Goal: Task Accomplishment & Management: Manage account settings

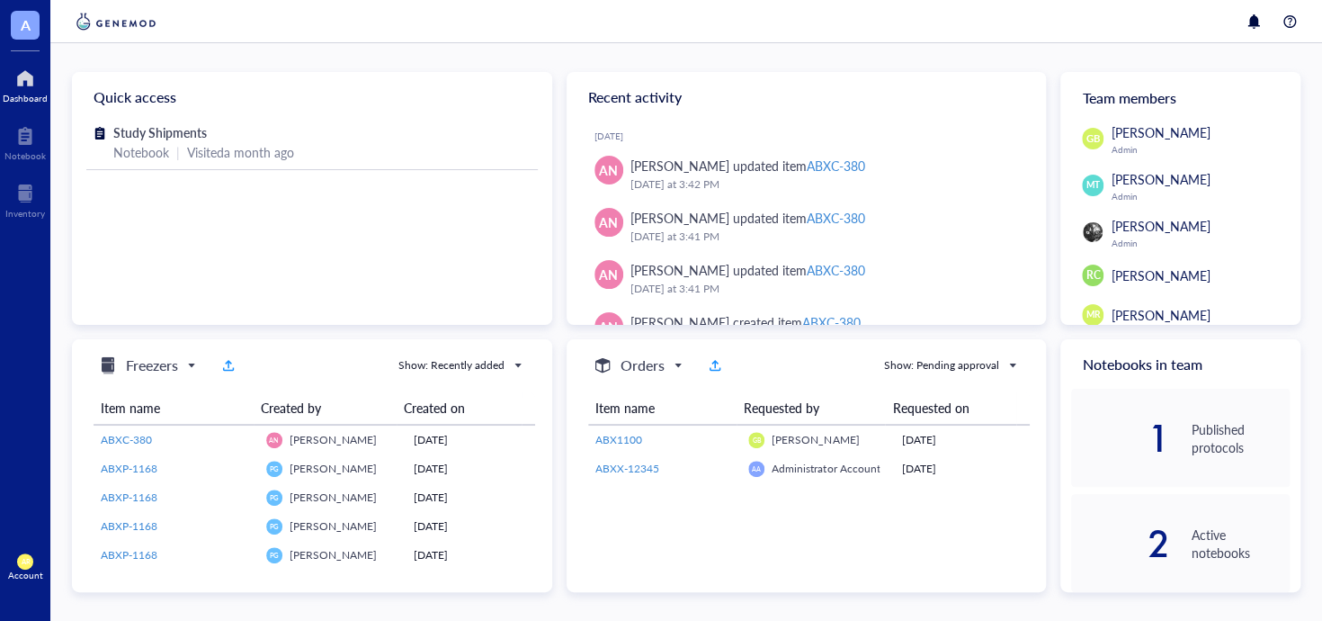
click at [1102, 224] on div "[PERSON_NAME] Admin" at bounding box center [1186, 232] width 208 height 32
click at [1133, 226] on span "[PERSON_NAME]" at bounding box center [1160, 226] width 99 height 18
click at [1123, 232] on span "[PERSON_NAME]" at bounding box center [1160, 226] width 99 height 18
click at [1083, 231] on img at bounding box center [1093, 232] width 20 height 20
click at [1096, 231] on img at bounding box center [1093, 232] width 20 height 20
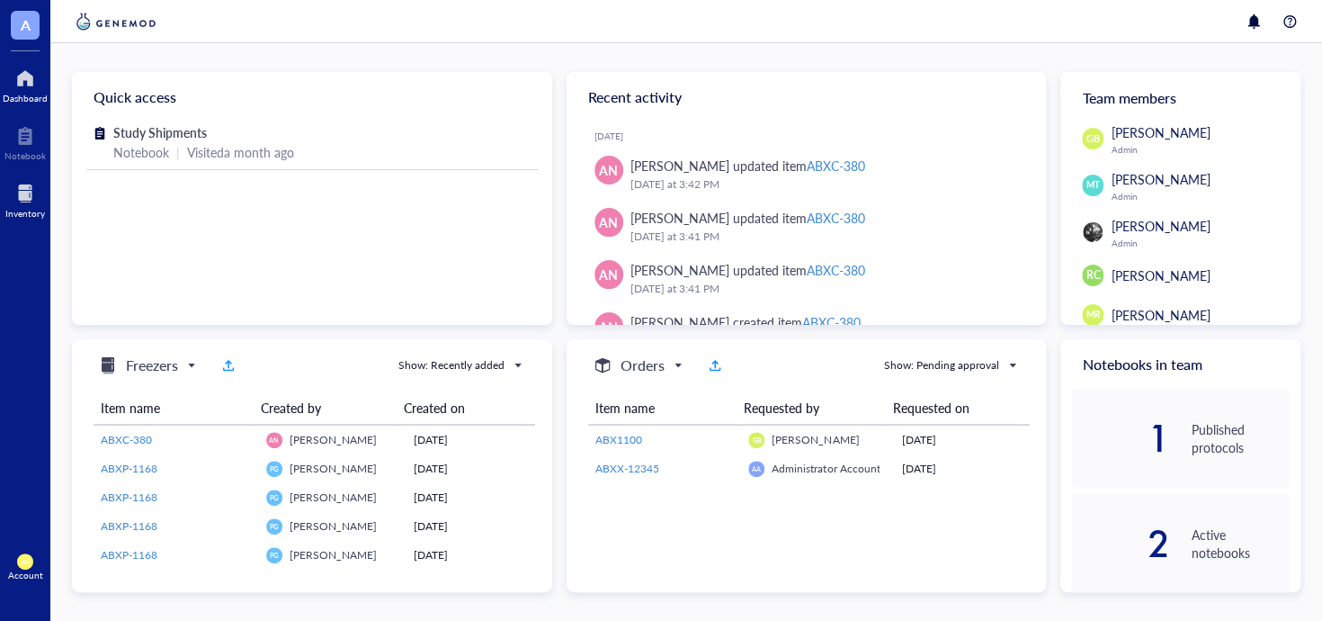
click at [22, 190] on div at bounding box center [25, 193] width 40 height 29
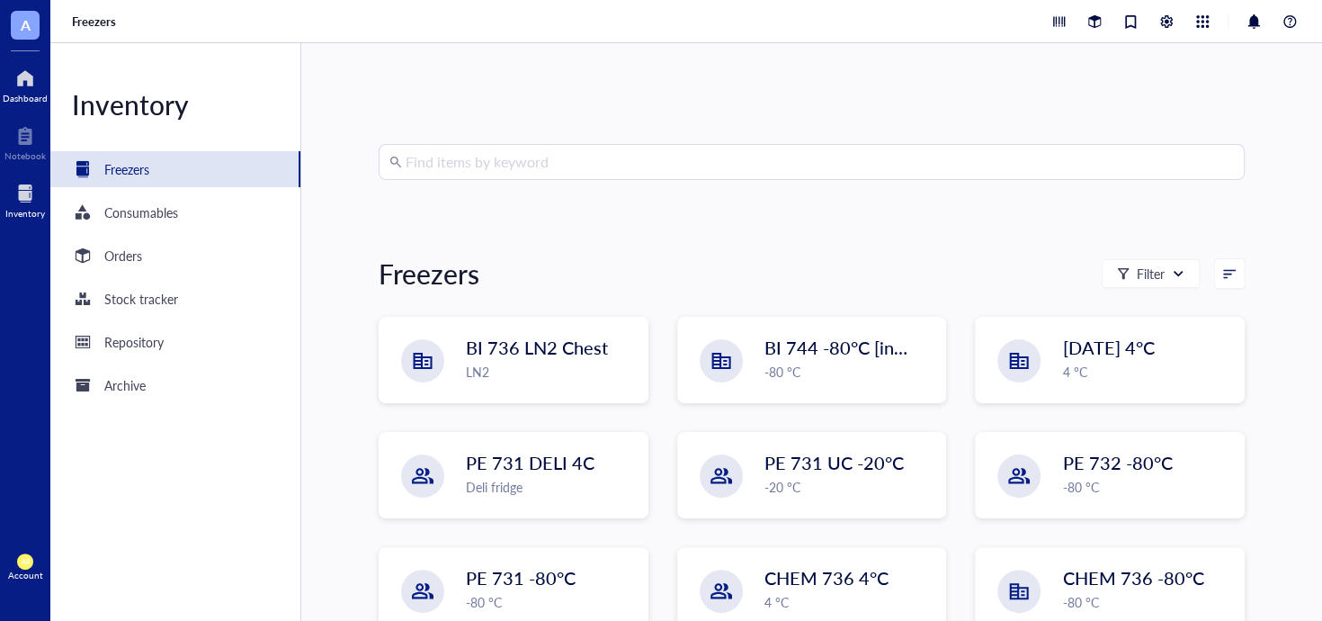
click at [31, 83] on div at bounding box center [25, 78] width 45 height 29
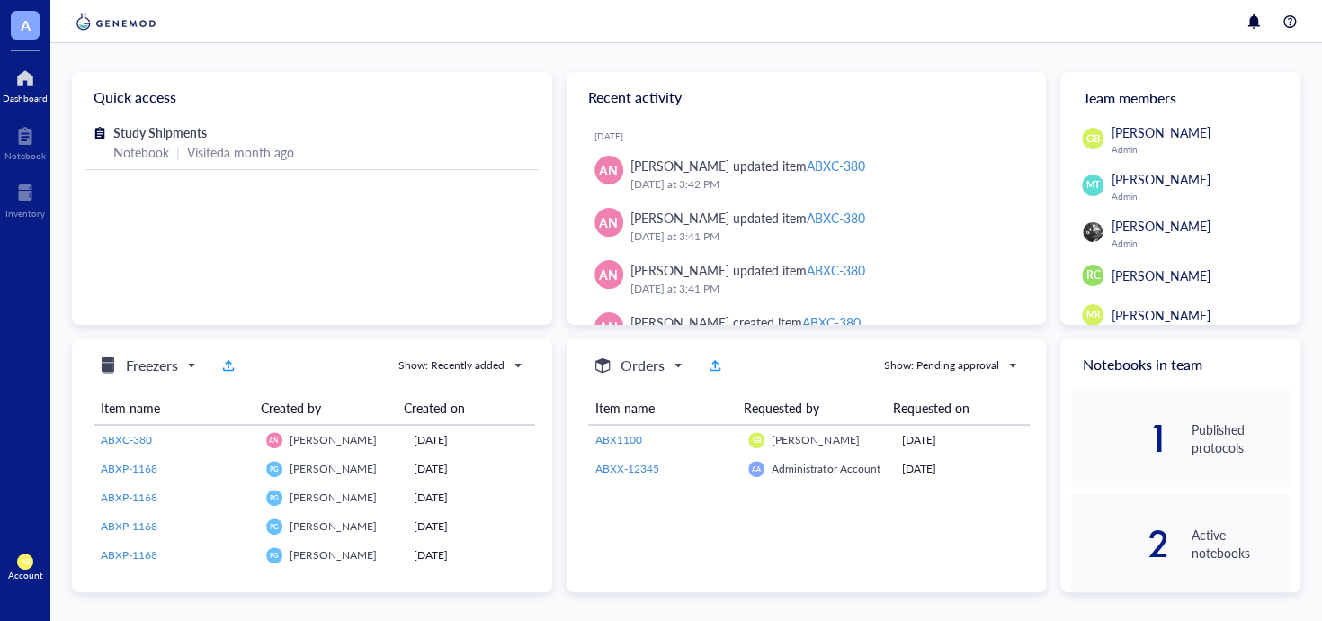
click at [1132, 94] on div "Team members" at bounding box center [1180, 97] width 240 height 50
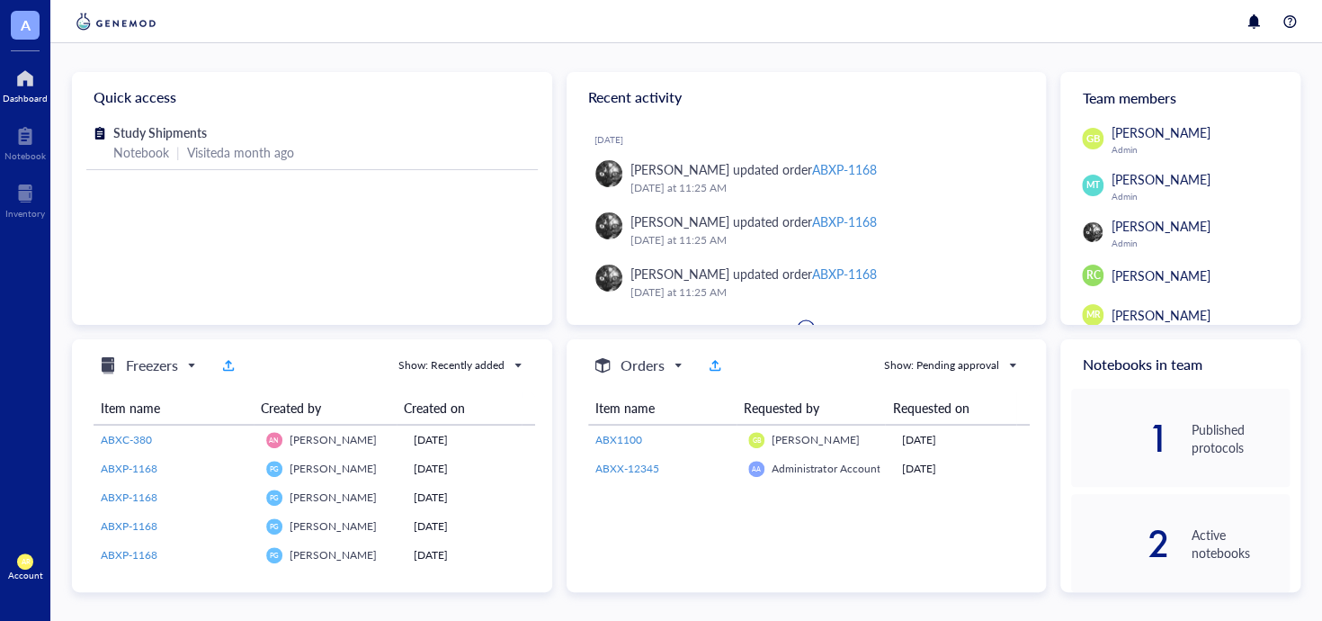
scroll to position [255, 0]
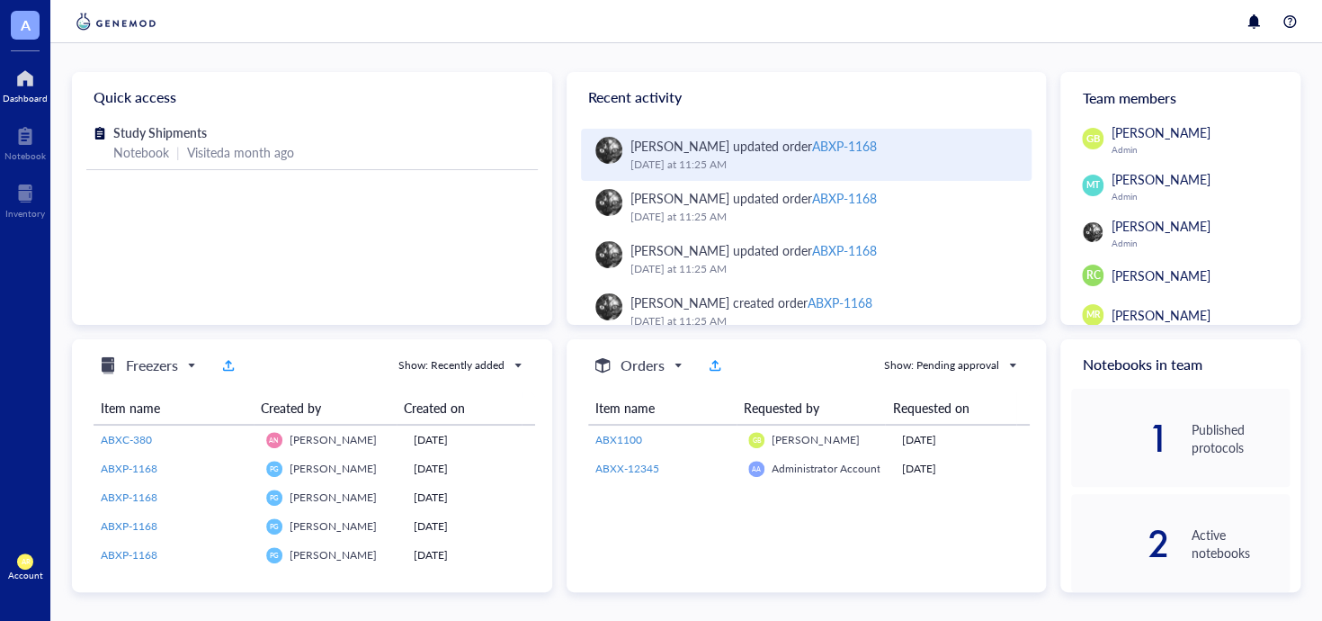
click at [597, 145] on img at bounding box center [608, 150] width 27 height 27
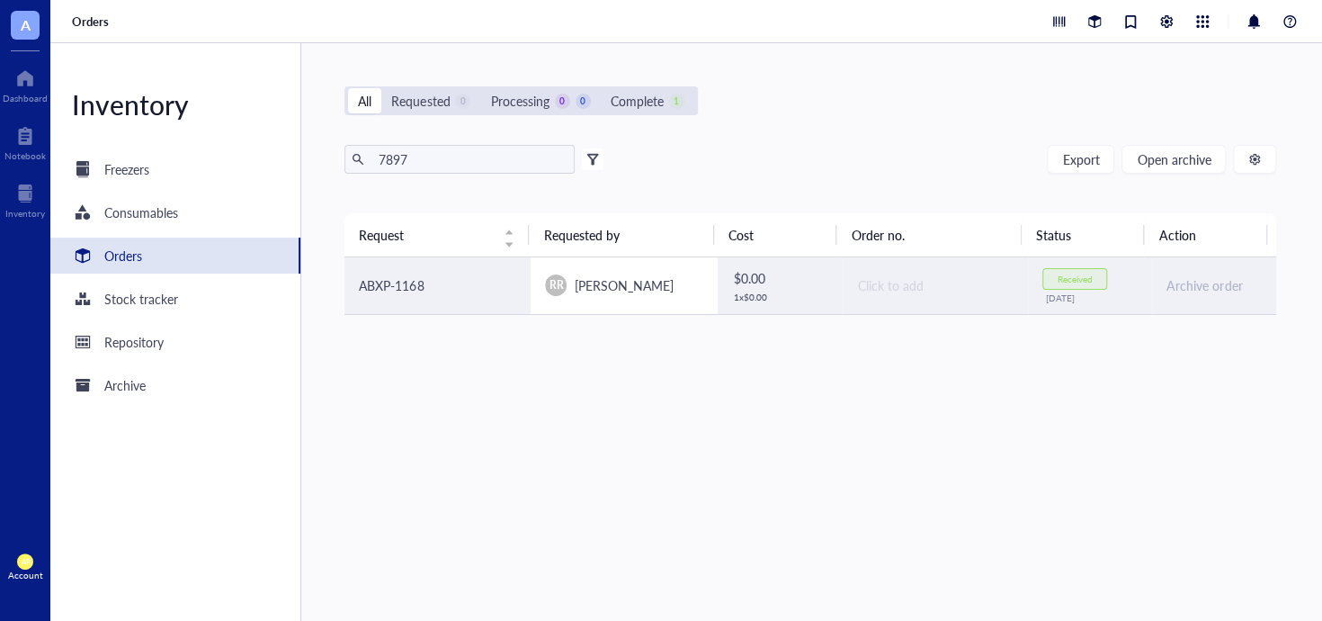
click at [579, 284] on span "[PERSON_NAME]" at bounding box center [623, 285] width 99 height 18
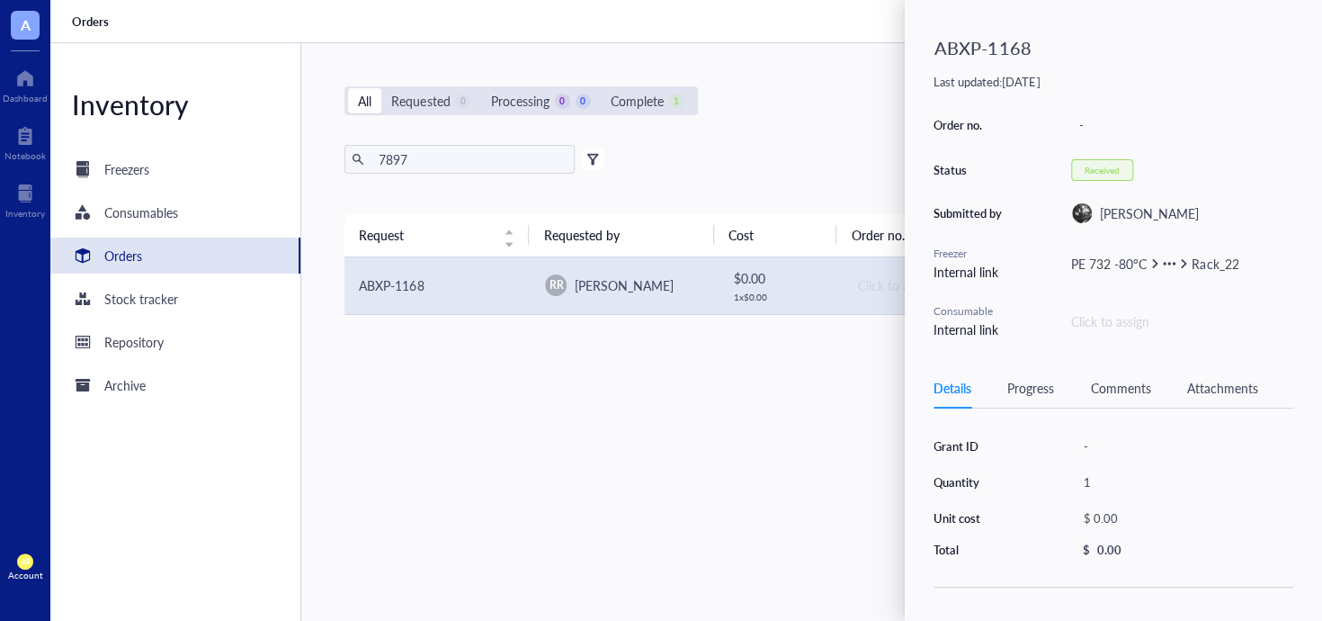
click at [1105, 211] on span "[PERSON_NAME]" at bounding box center [1149, 213] width 99 height 18
click at [1086, 215] on img at bounding box center [1082, 213] width 20 height 20
click at [1130, 211] on span "[PERSON_NAME]" at bounding box center [1149, 213] width 99 height 18
click at [1131, 212] on span "[PERSON_NAME]" at bounding box center [1149, 213] width 99 height 18
click at [1137, 224] on div "Order no. - Status Received Submitted by Rebecca Rhodes Freezer Internal link P…" at bounding box center [1114, 225] width 360 height 227
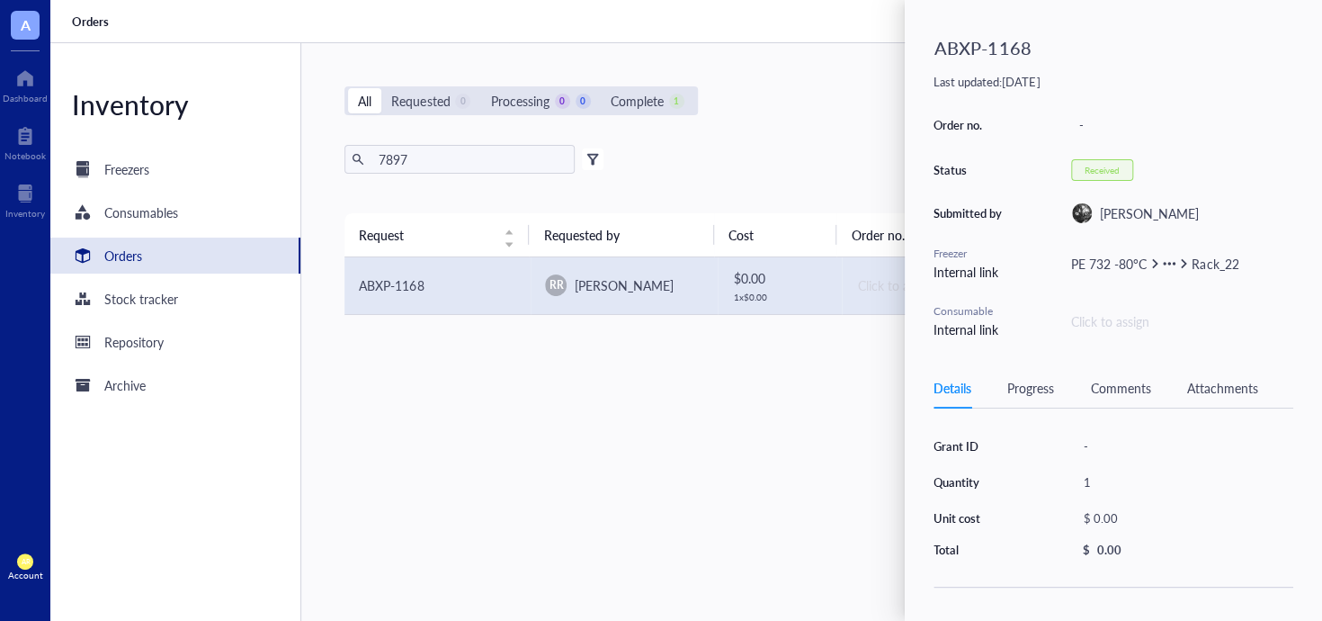
click at [752, 165] on div "7897 Export Open archive" at bounding box center [810, 159] width 932 height 29
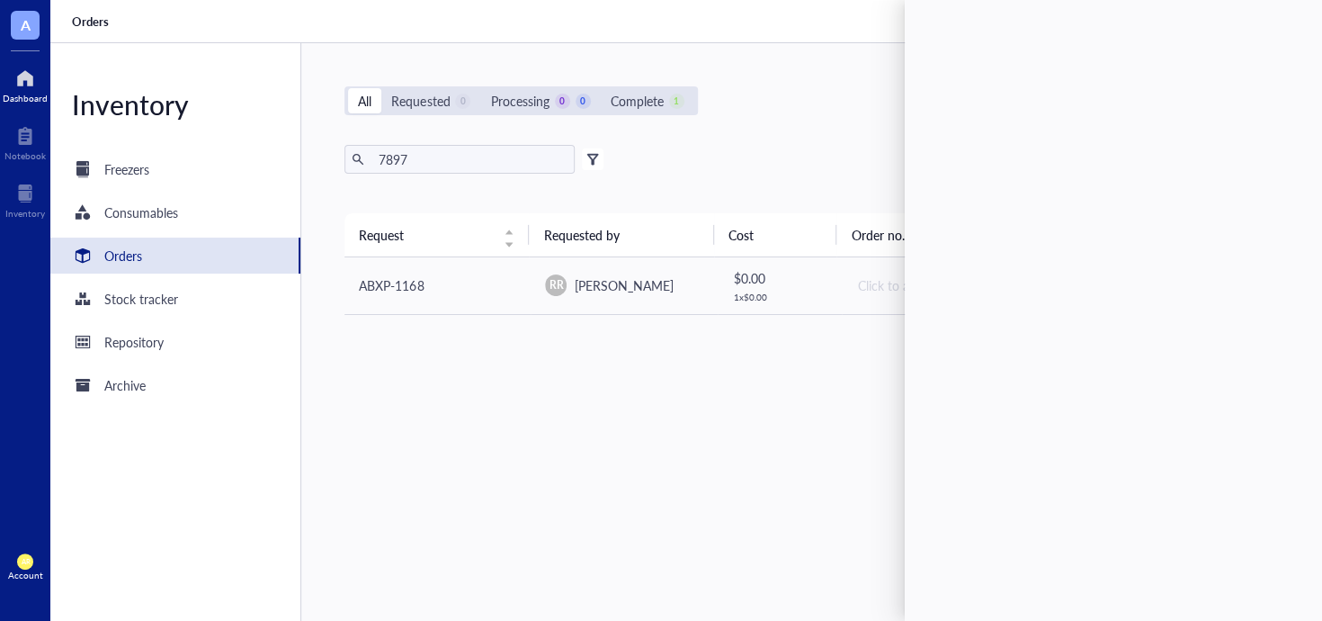
click at [33, 75] on div at bounding box center [25, 78] width 45 height 29
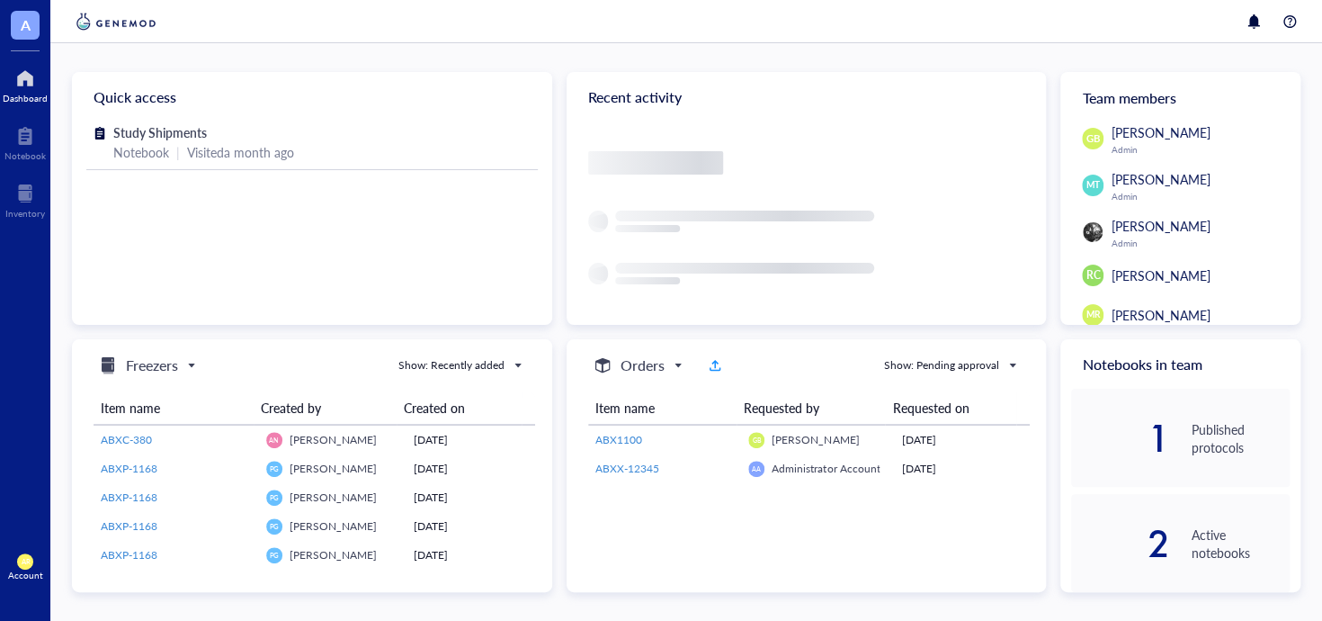
click at [21, 21] on span "A" at bounding box center [26, 24] width 10 height 22
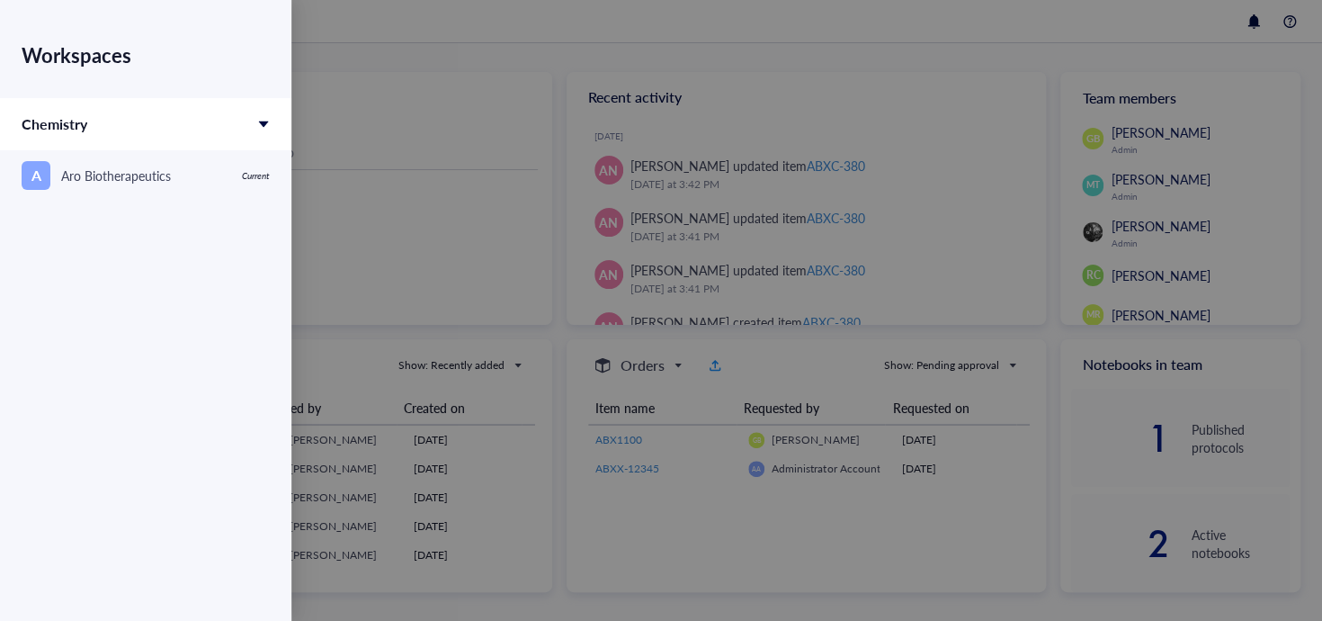
click at [194, 136] on div "Chemistry" at bounding box center [145, 124] width 291 height 52
click at [211, 134] on div "Chemistry" at bounding box center [145, 124] width 291 height 52
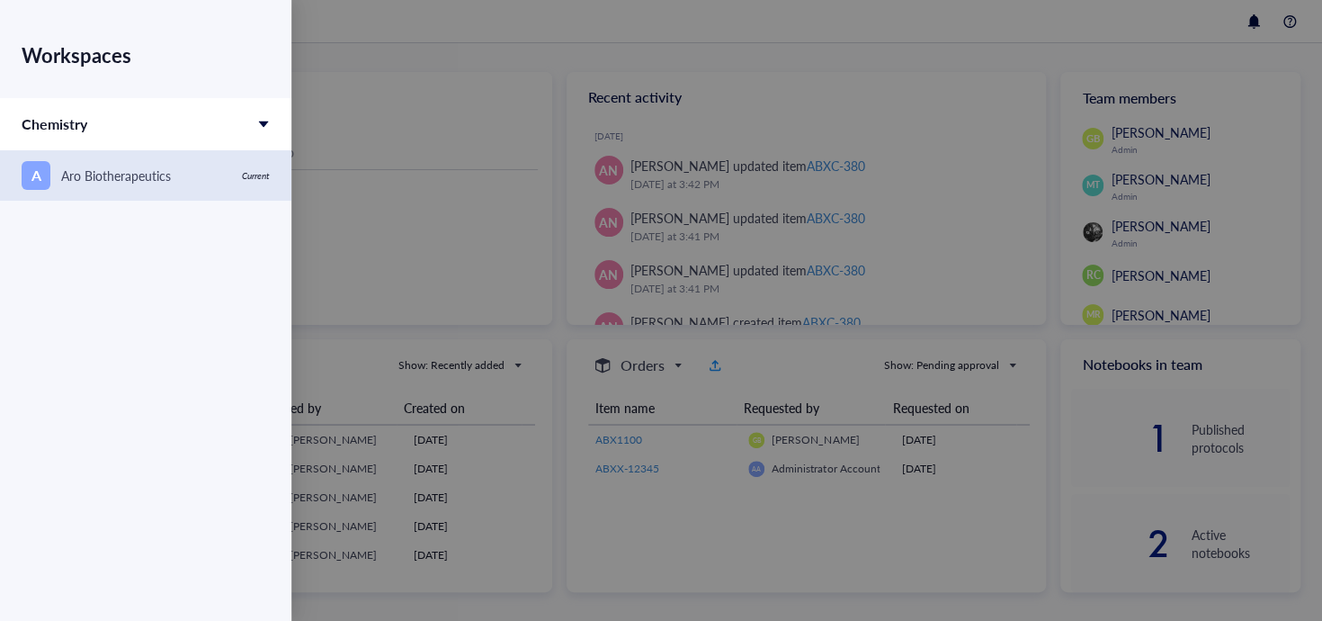
click at [162, 177] on div "Aro Biotherapeutics" at bounding box center [116, 176] width 110 height 20
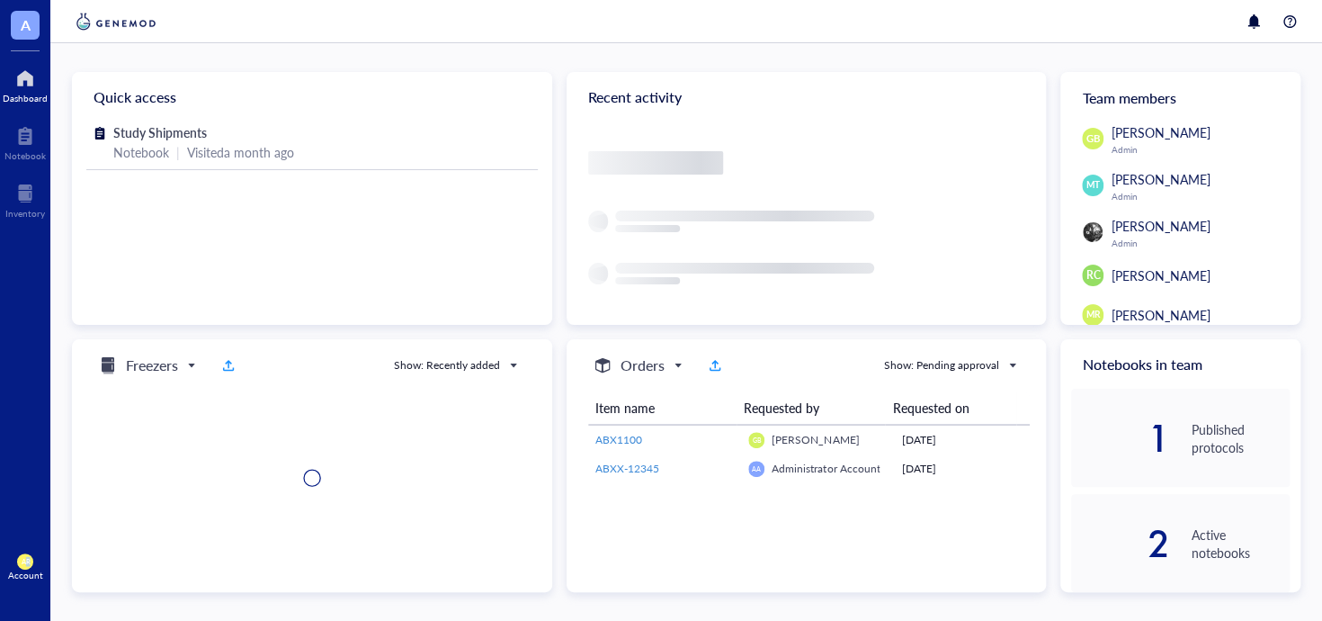
click at [27, 563] on span "AR" at bounding box center [25, 561] width 9 height 8
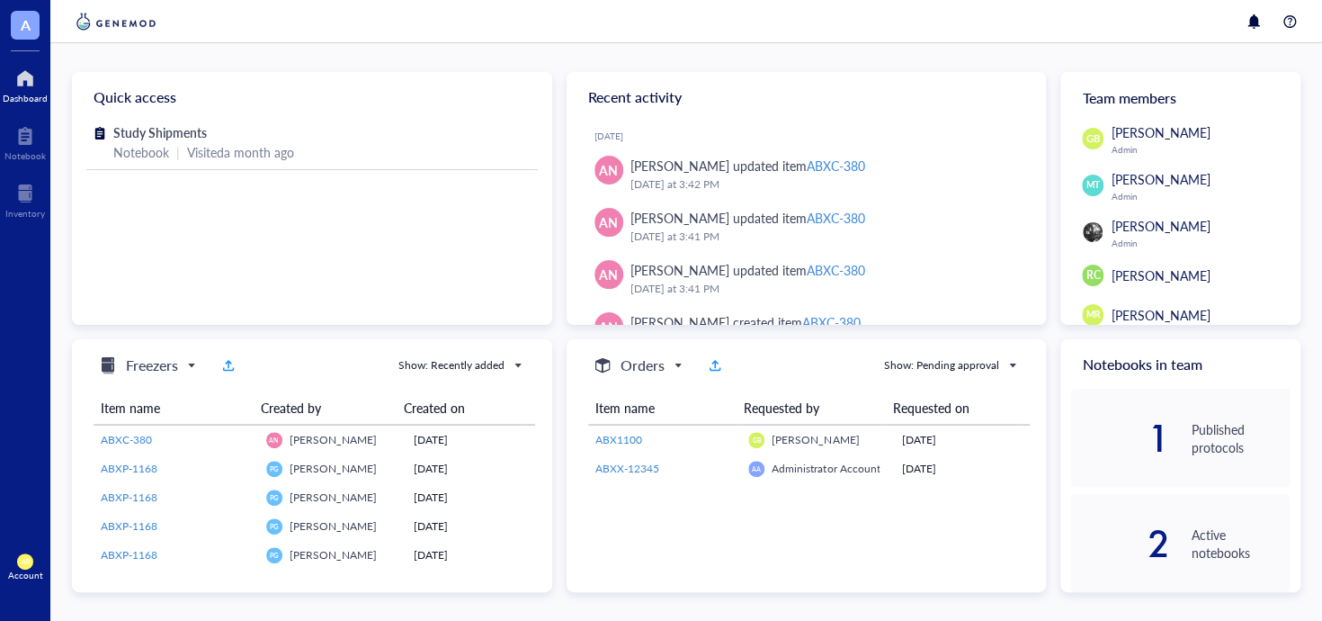
click at [46, 422] on div "A Dashboard Notebook Inventory To pick up a draggable item, press the space bar…" at bounding box center [25, 310] width 50 height 621
click at [1097, 239] on img at bounding box center [1093, 232] width 20 height 20
drag, startPoint x: 1139, startPoint y: 234, endPoint x: 1126, endPoint y: 240, distance: 14.1
click at [1140, 236] on div "[PERSON_NAME] Admin" at bounding box center [1200, 232] width 179 height 32
click at [1120, 230] on span "[PERSON_NAME]" at bounding box center [1160, 226] width 99 height 18
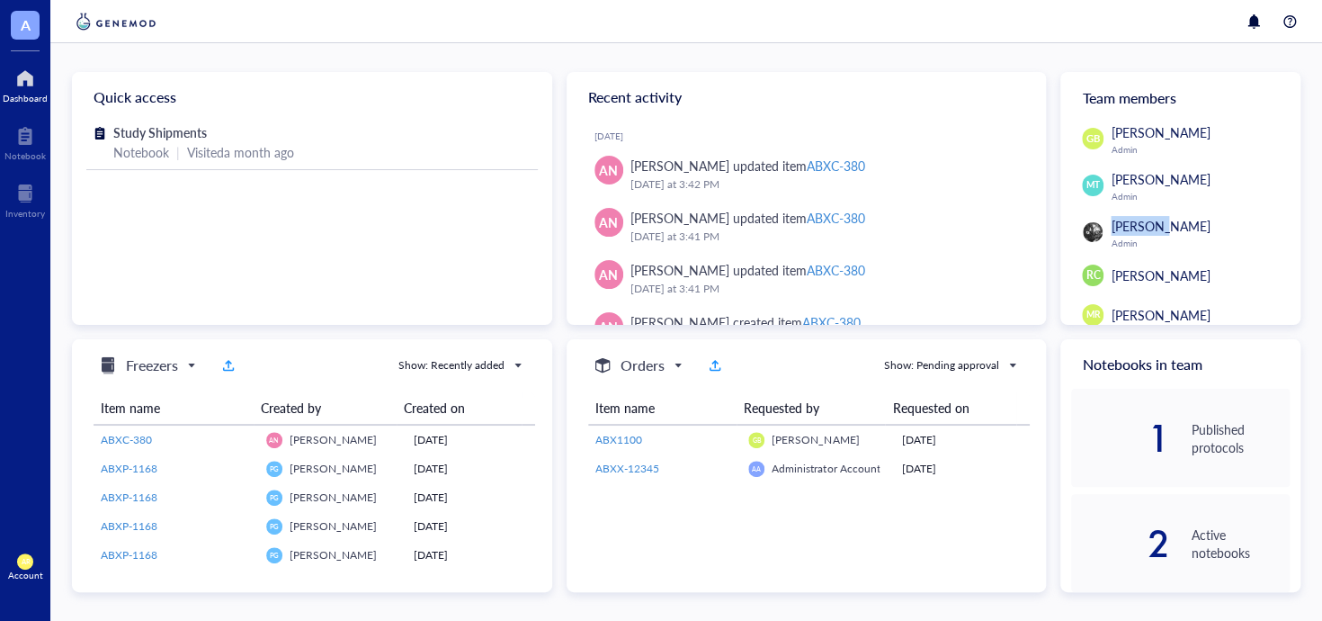
click at [1119, 230] on span "[PERSON_NAME]" at bounding box center [1160, 226] width 99 height 18
click at [1156, 237] on div "[PERSON_NAME] Admin" at bounding box center [1200, 232] width 179 height 32
click at [1133, 273] on span "[PERSON_NAME]" at bounding box center [1160, 275] width 99 height 18
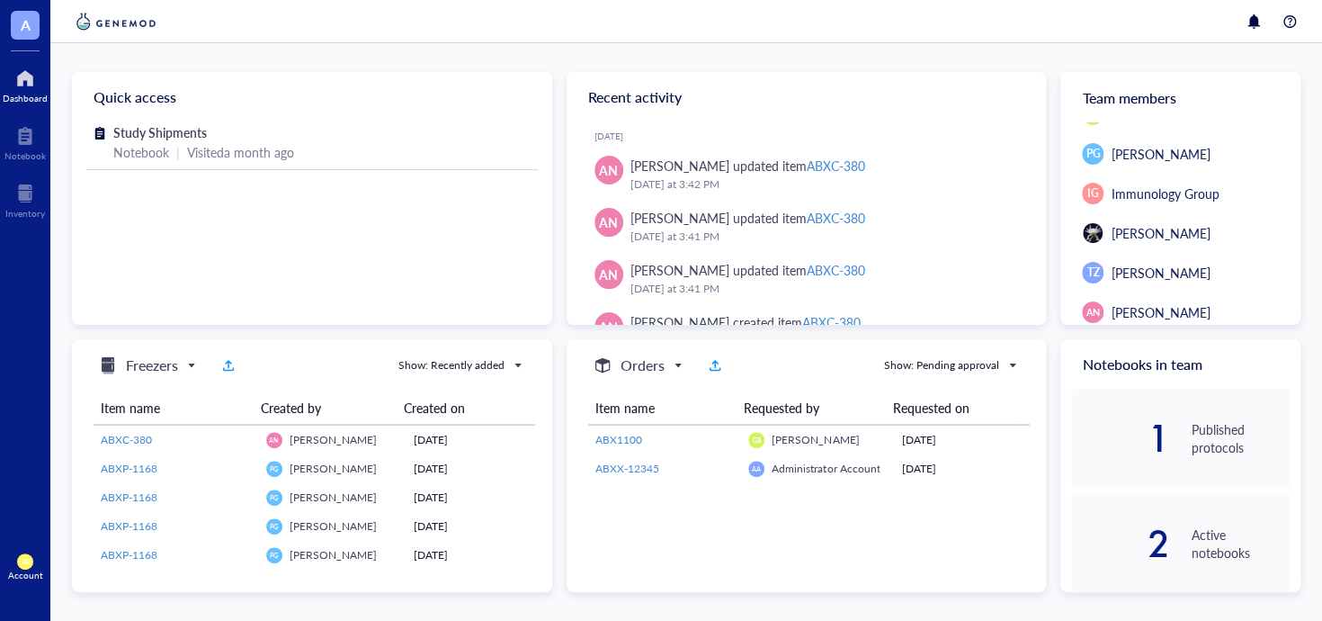
scroll to position [280, 0]
drag, startPoint x: 1139, startPoint y: 157, endPoint x: 1035, endPoint y: 111, distance: 113.2
click at [1033, 107] on div "Recent activity" at bounding box center [807, 97] width 480 height 50
click at [1096, 273] on img at bounding box center [1093, 273] width 20 height 20
click at [1097, 273] on img at bounding box center [1093, 273] width 20 height 20
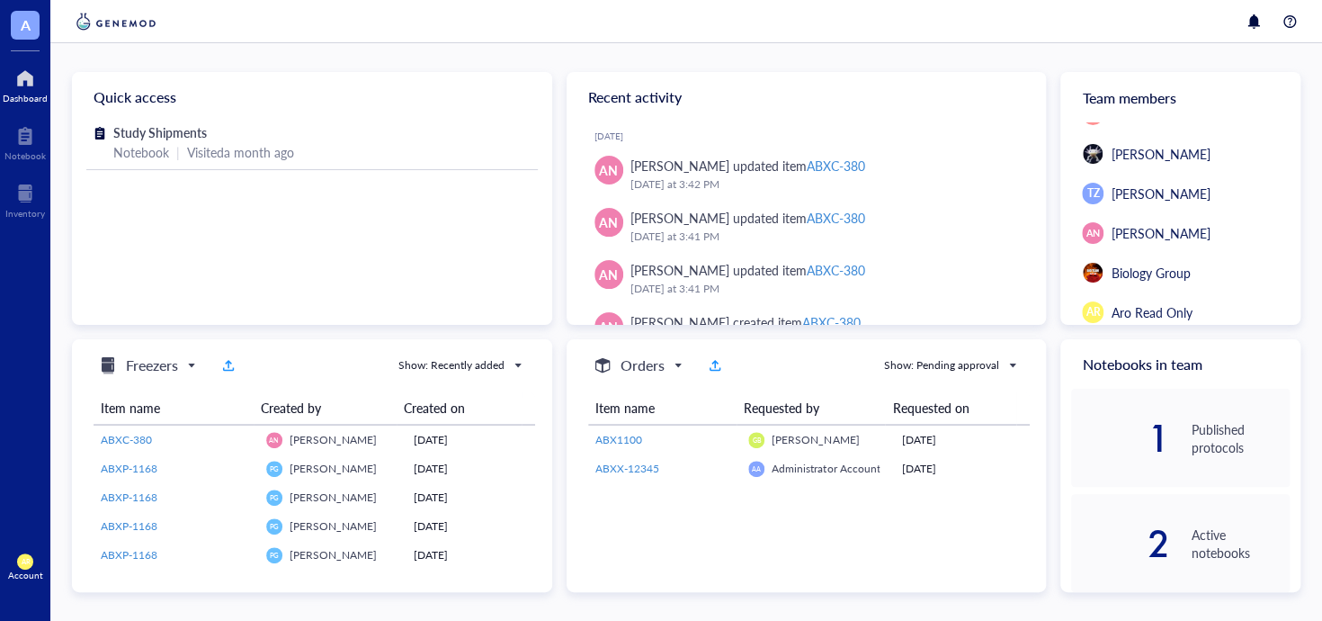
click at [1135, 279] on span "Biology Group" at bounding box center [1150, 273] width 79 height 18
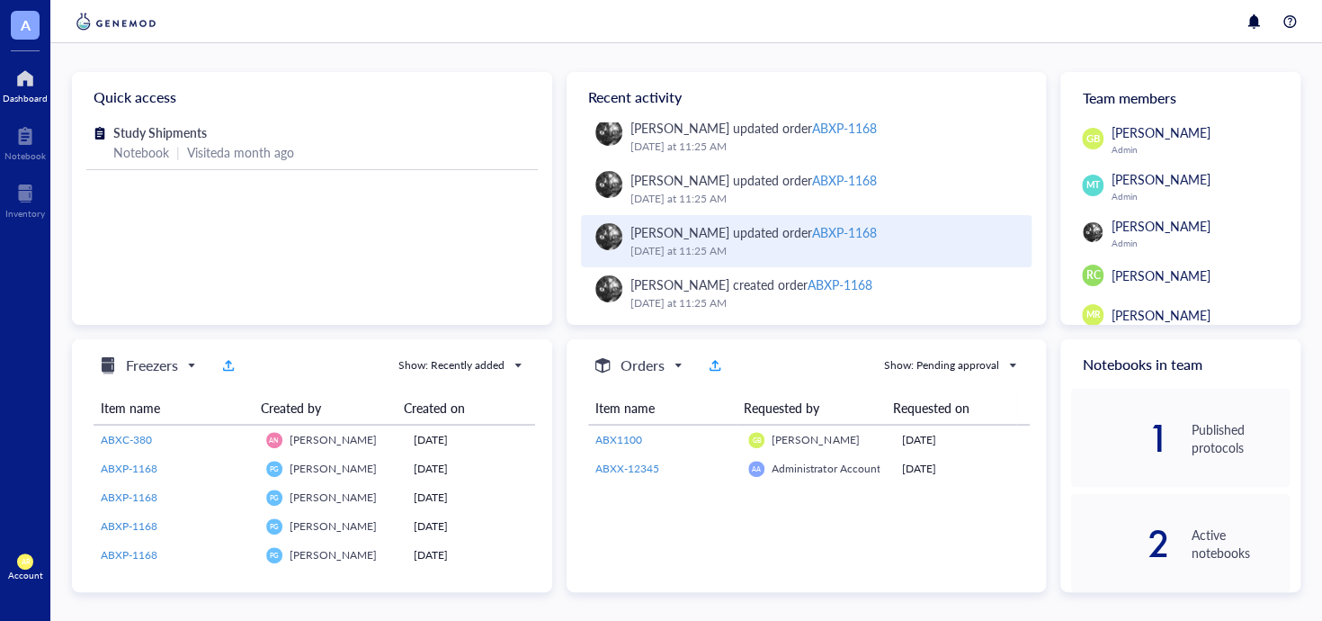
scroll to position [362, 0]
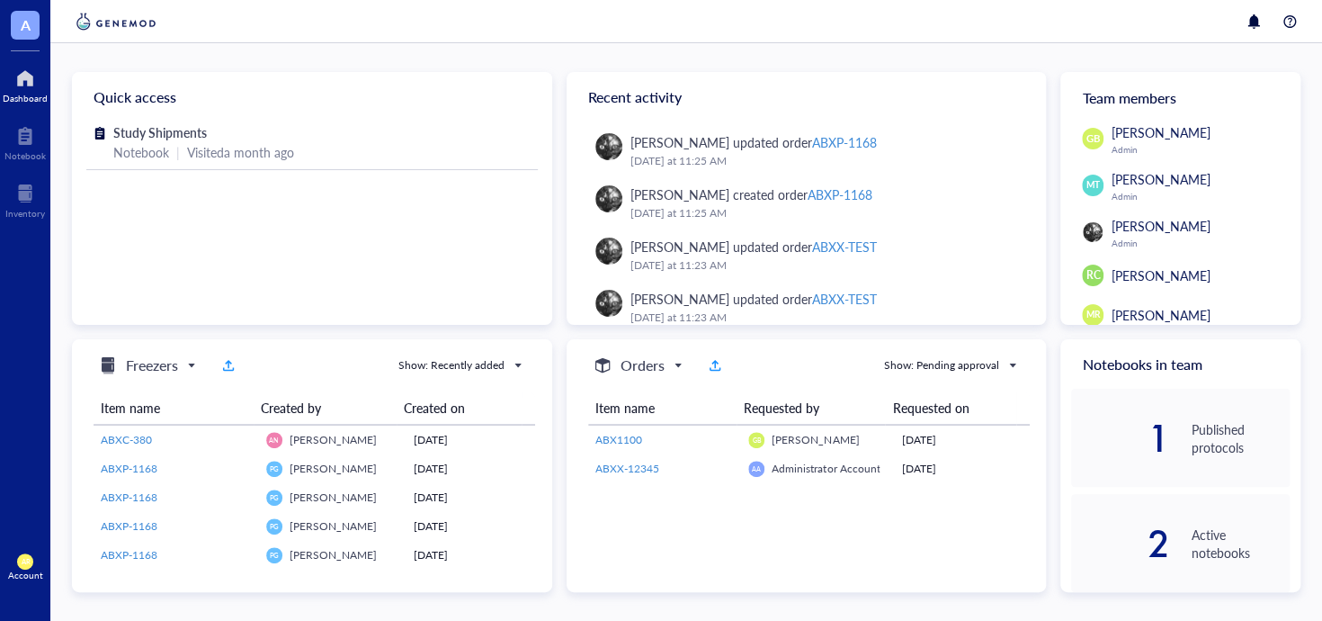
drag, startPoint x: 613, startPoint y: 250, endPoint x: 558, endPoint y: 265, distance: 57.0
click at [558, 265] on div "Quick access Study Shipments Notebook | Visited a month ago Recent activity [DA…" at bounding box center [686, 332] width 1229 height 520
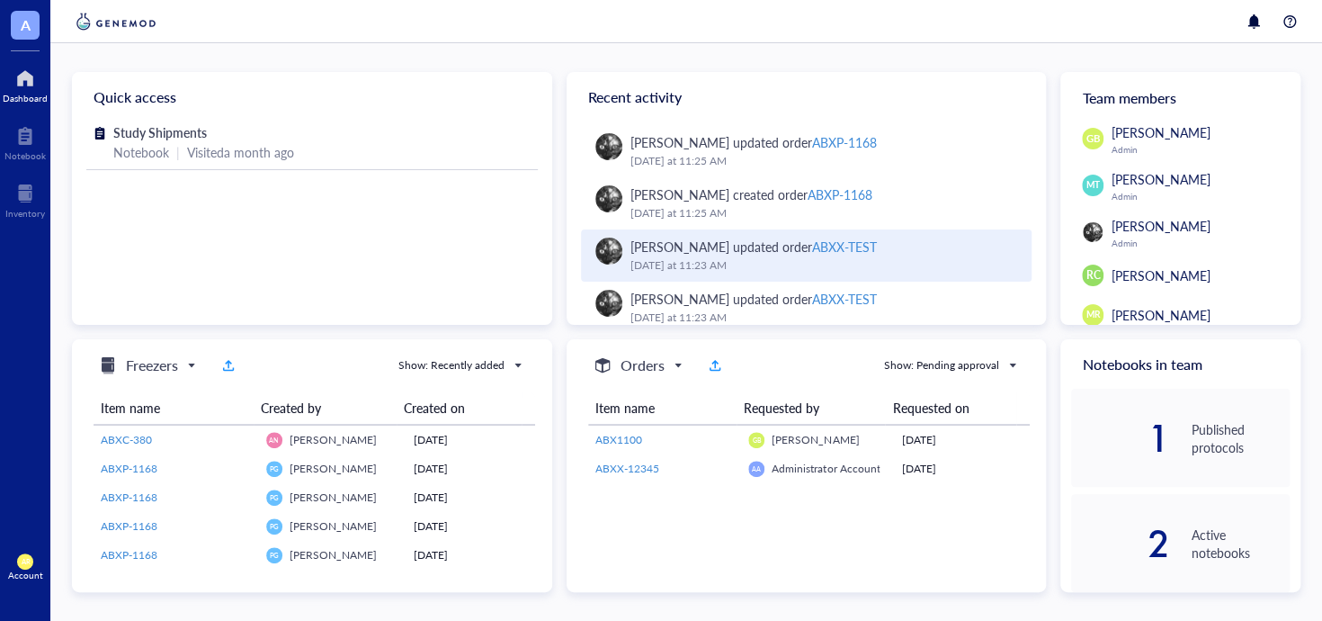
click at [612, 254] on img at bounding box center [608, 250] width 27 height 27
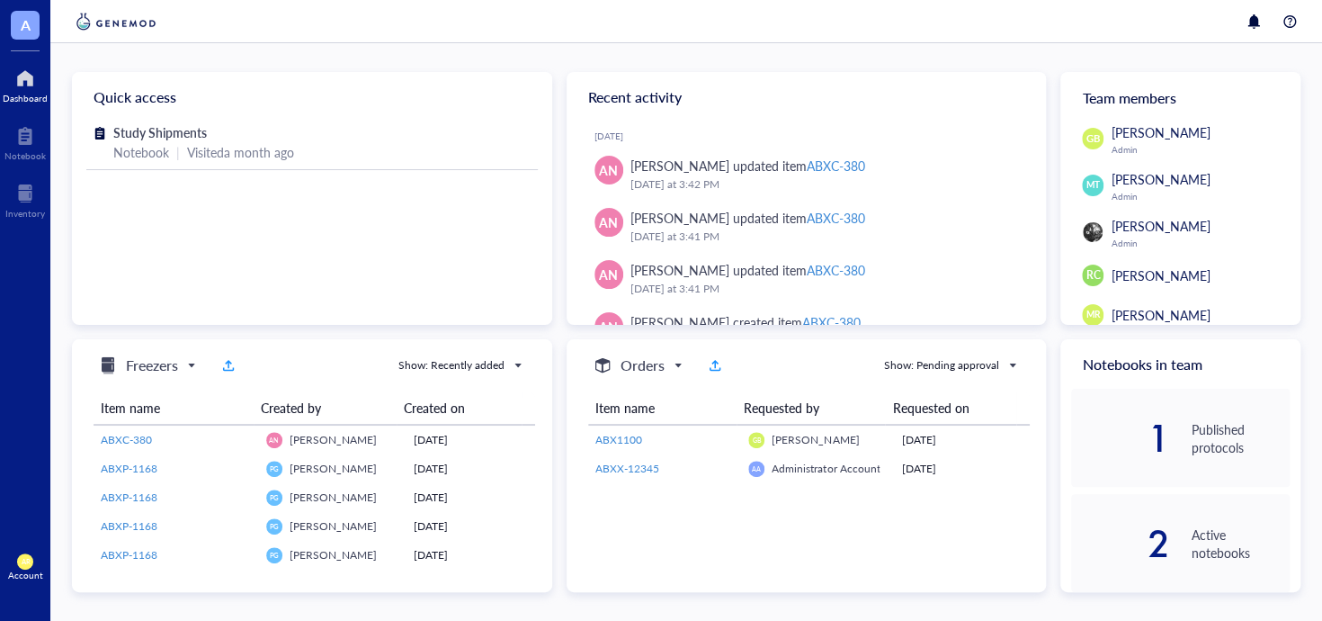
scroll to position [180, 0]
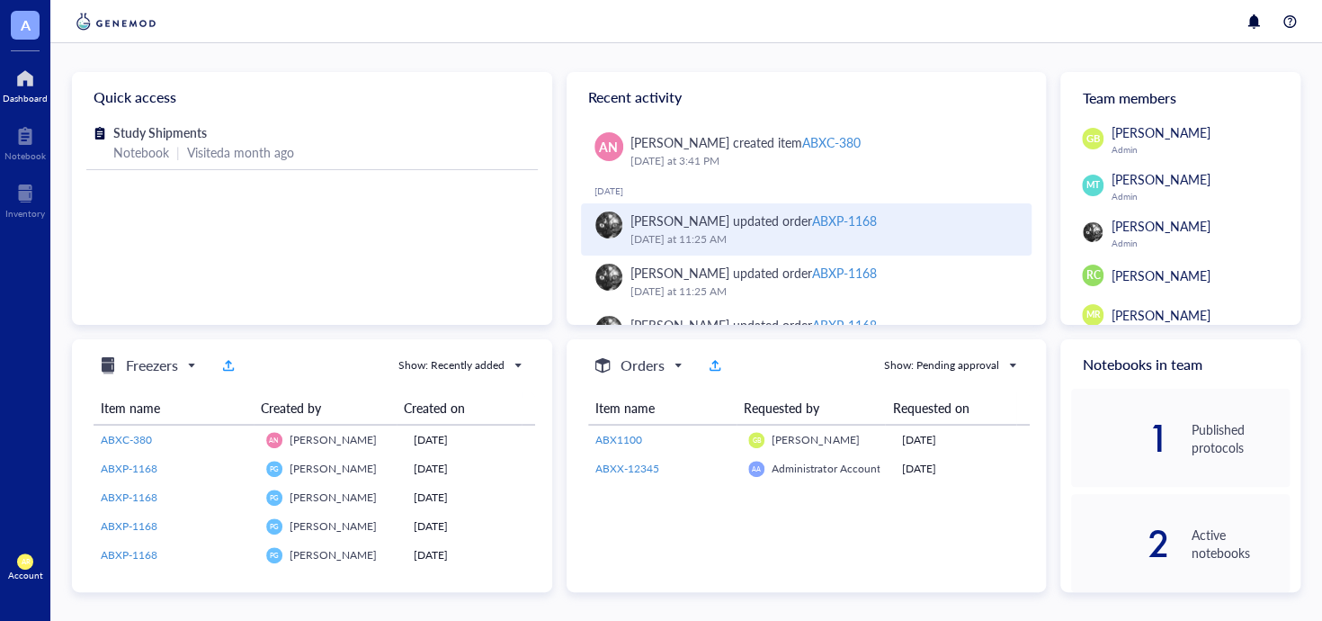
click at [754, 236] on div "[DATE] 11:25 AM" at bounding box center [825, 239] width 388 height 18
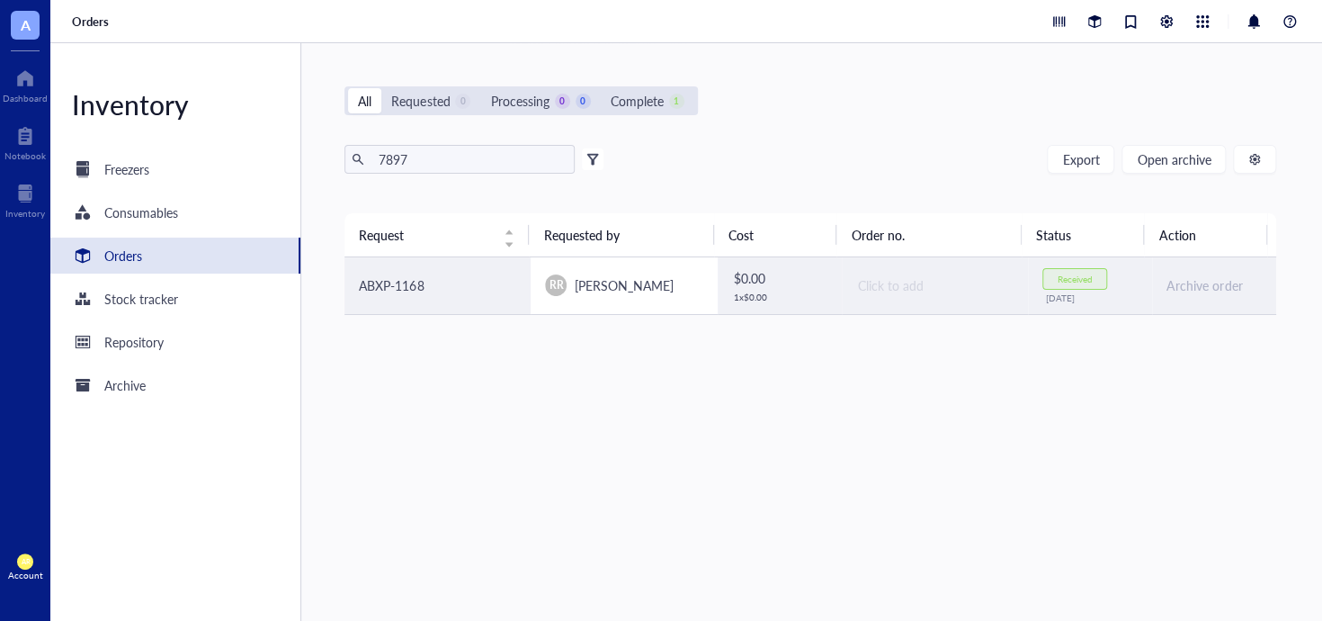
click at [574, 279] on span "[PERSON_NAME]" at bounding box center [623, 285] width 99 height 18
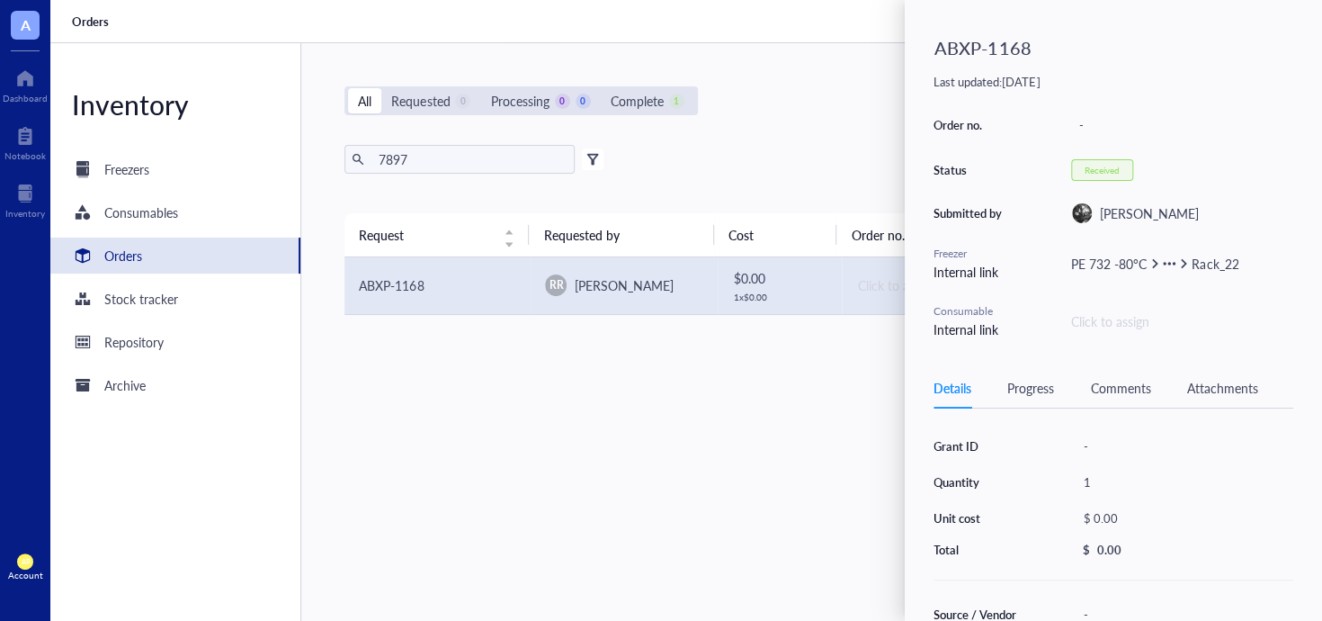
click at [1086, 212] on img at bounding box center [1082, 213] width 20 height 20
click at [1121, 215] on span "[PERSON_NAME]" at bounding box center [1149, 213] width 99 height 18
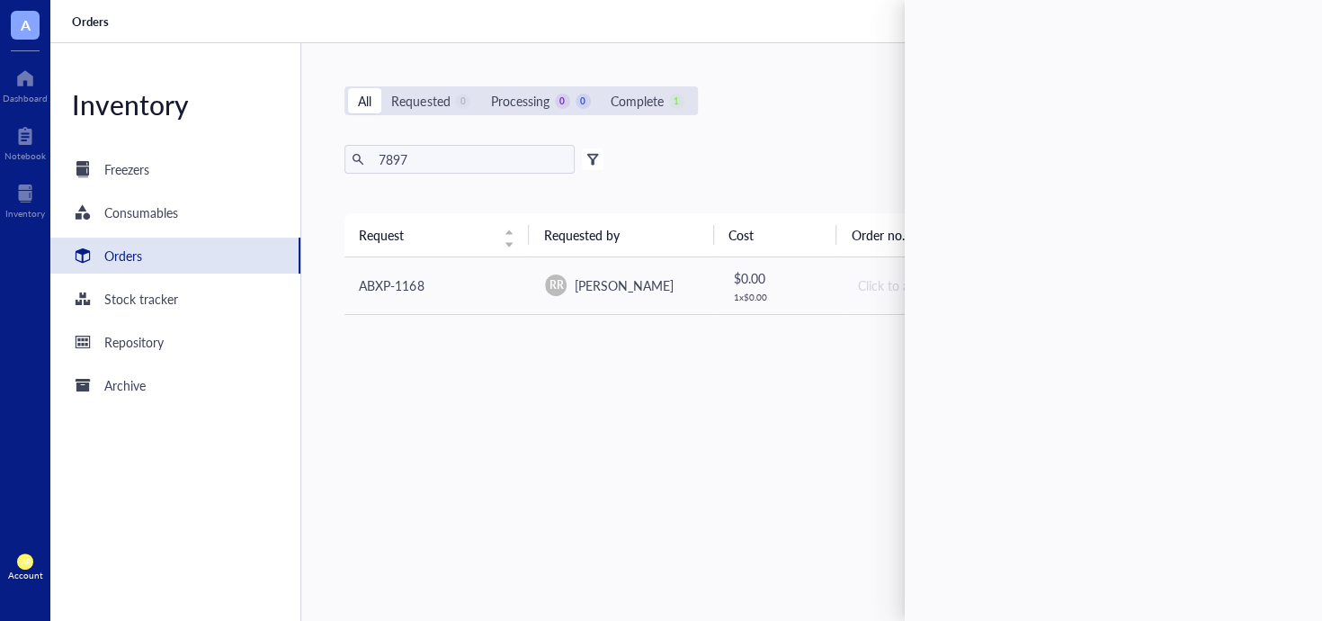
drag, startPoint x: 661, startPoint y: 427, endPoint x: 612, endPoint y: 385, distance: 65.1
click at [662, 427] on div "Request Requested by Cost Order no. Status Action ABXP-1168 RR [PERSON_NAME] $ …" at bounding box center [810, 374] width 932 height 322
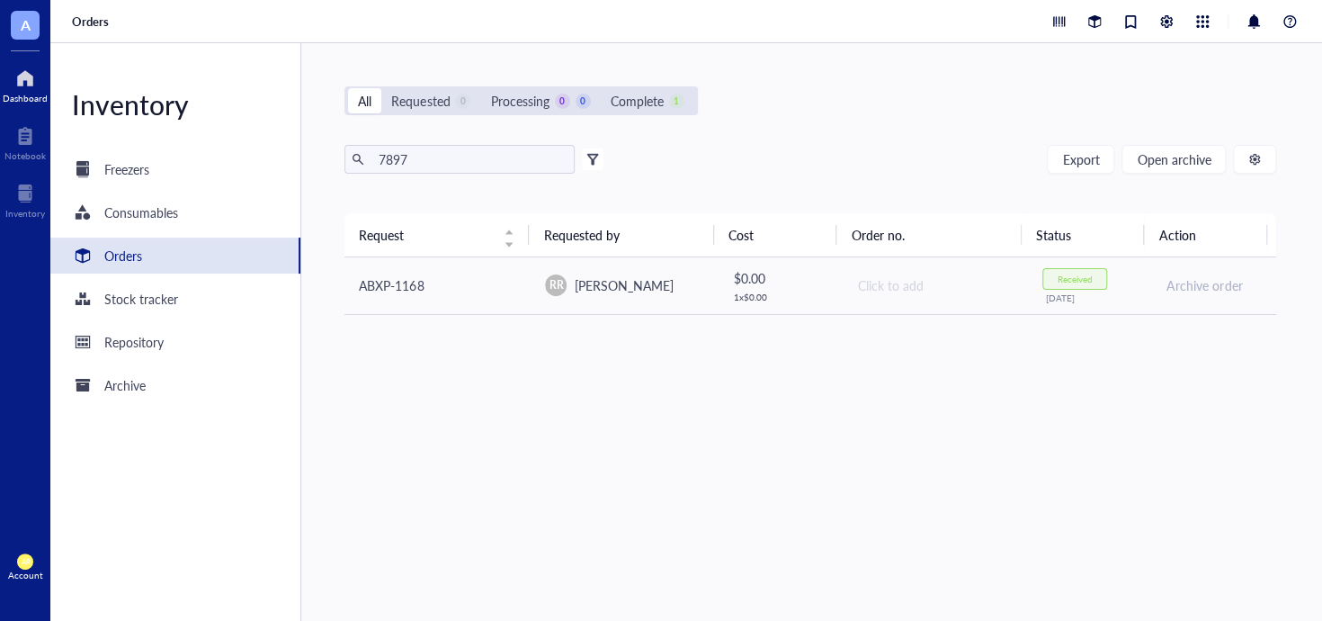
click at [20, 86] on div at bounding box center [25, 78] width 45 height 29
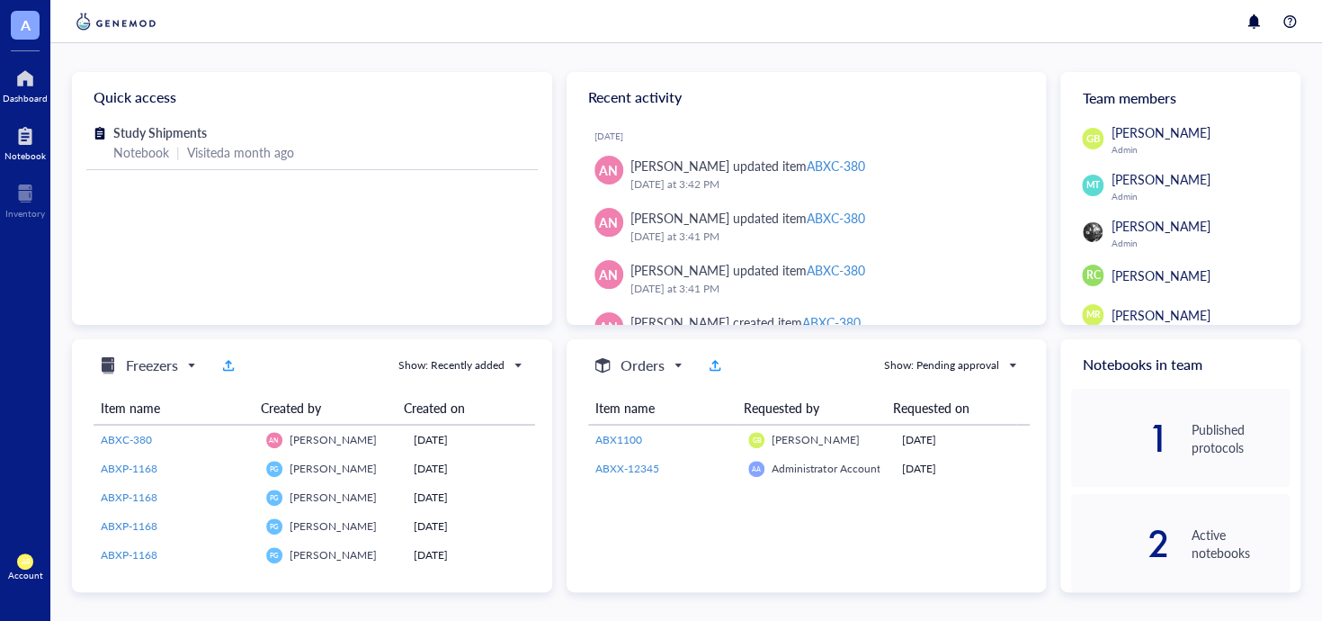
click at [22, 150] on div "Notebook" at bounding box center [24, 155] width 41 height 11
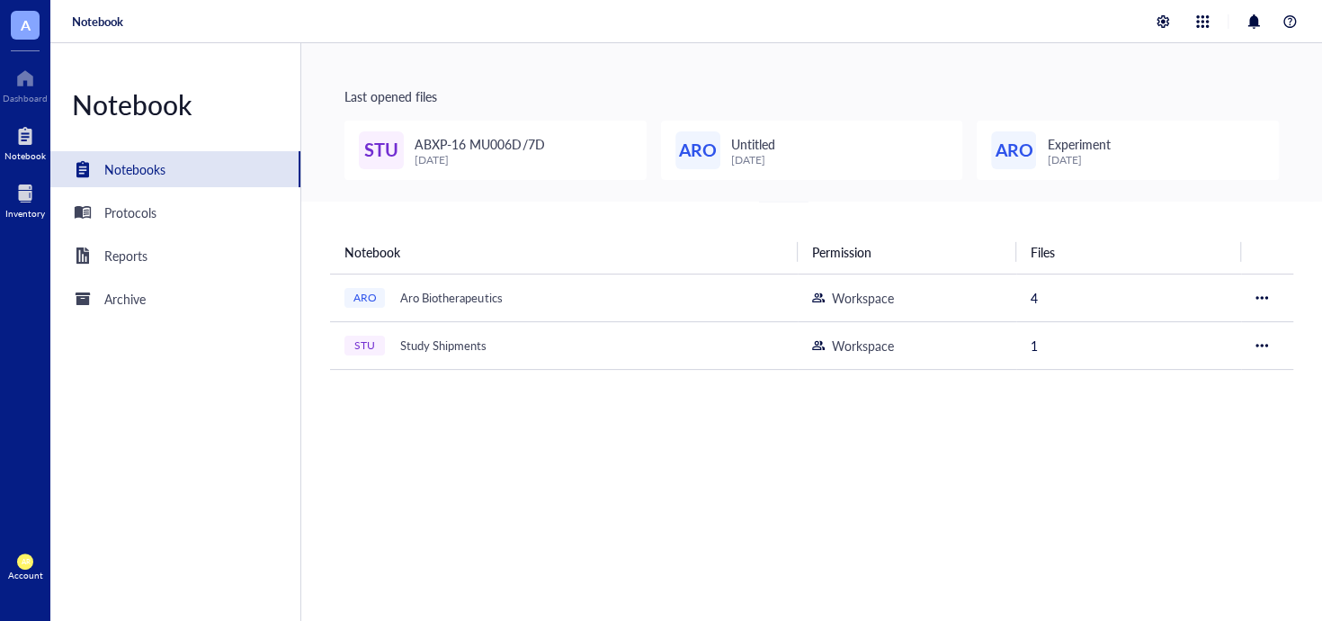
click at [30, 178] on div "Inventory" at bounding box center [25, 199] width 50 height 50
click at [28, 203] on div at bounding box center [25, 193] width 40 height 29
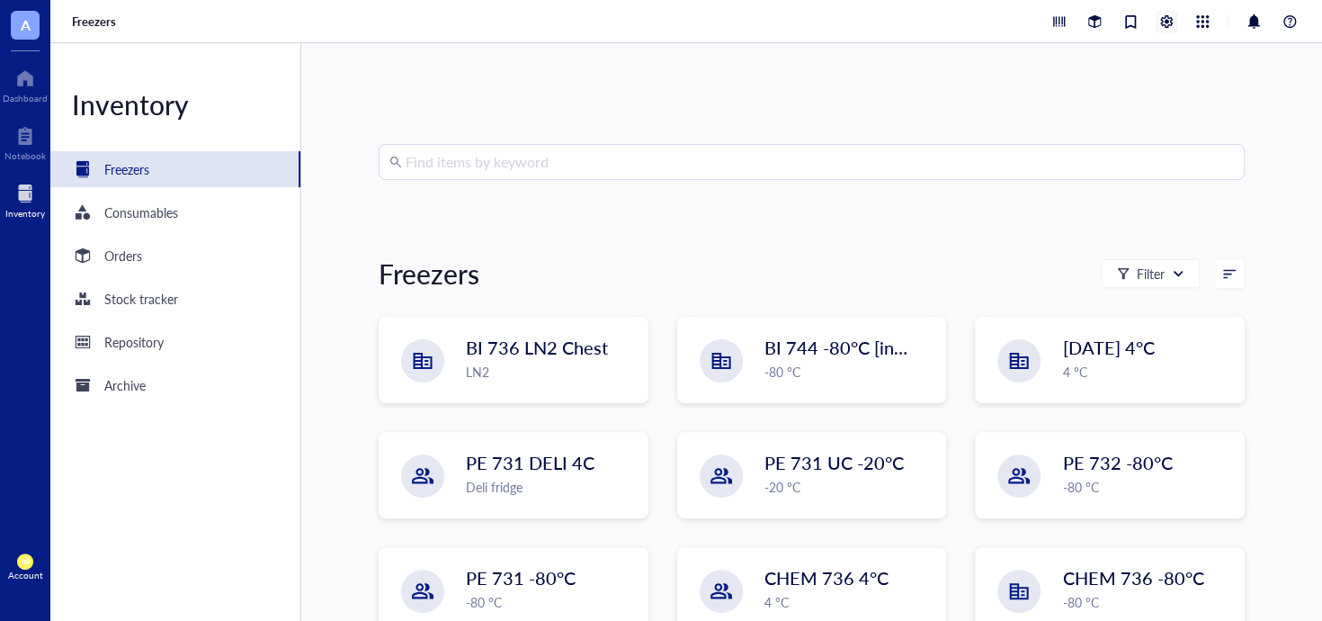
click at [1165, 24] on div at bounding box center [1167, 22] width 20 height 20
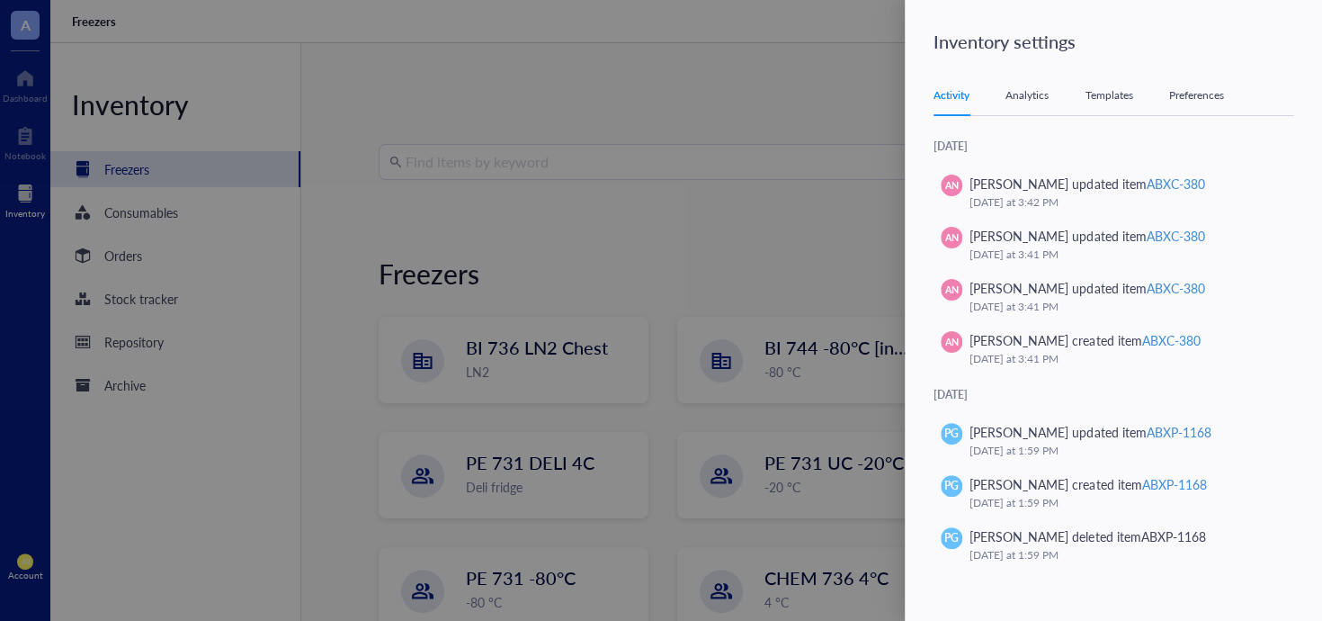
drag, startPoint x: 833, startPoint y: 64, endPoint x: 1004, endPoint y: 60, distance: 170.9
click at [833, 64] on div at bounding box center [661, 310] width 1322 height 621
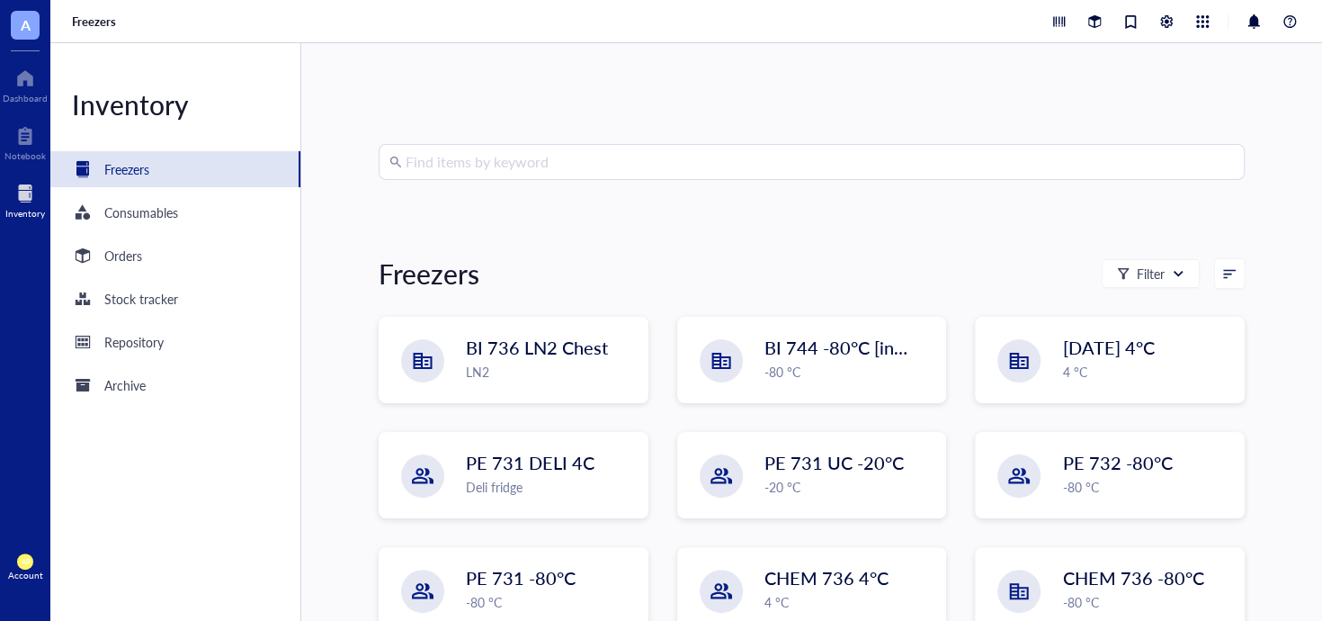
click at [1213, 30] on div at bounding box center [1174, 22] width 253 height 22
click at [1209, 23] on div at bounding box center [1203, 22] width 20 height 20
click at [1206, 21] on div at bounding box center [1203, 22] width 20 height 20
click at [34, 31] on span "A" at bounding box center [25, 25] width 29 height 29
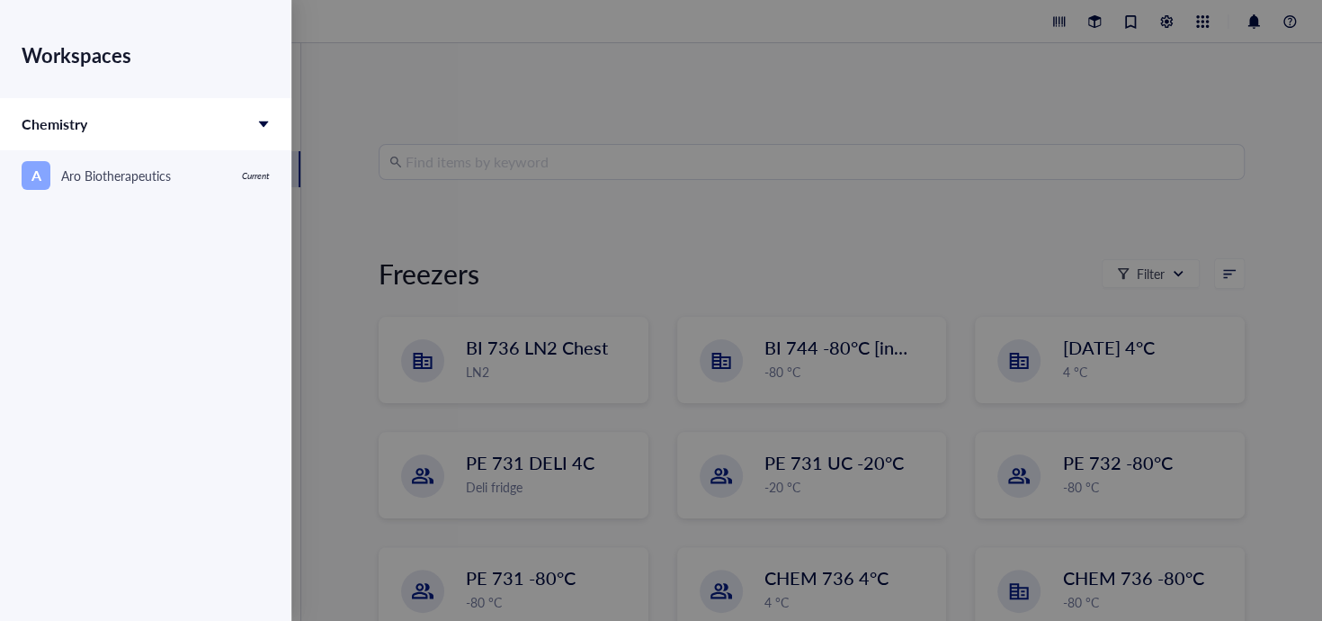
drag, startPoint x: 34, startPoint y: 31, endPoint x: 300, endPoint y: 80, distance: 270.6
click at [40, 32] on div "Workspaces" at bounding box center [146, 55] width 248 height 50
click at [328, 83] on div at bounding box center [661, 310] width 1322 height 621
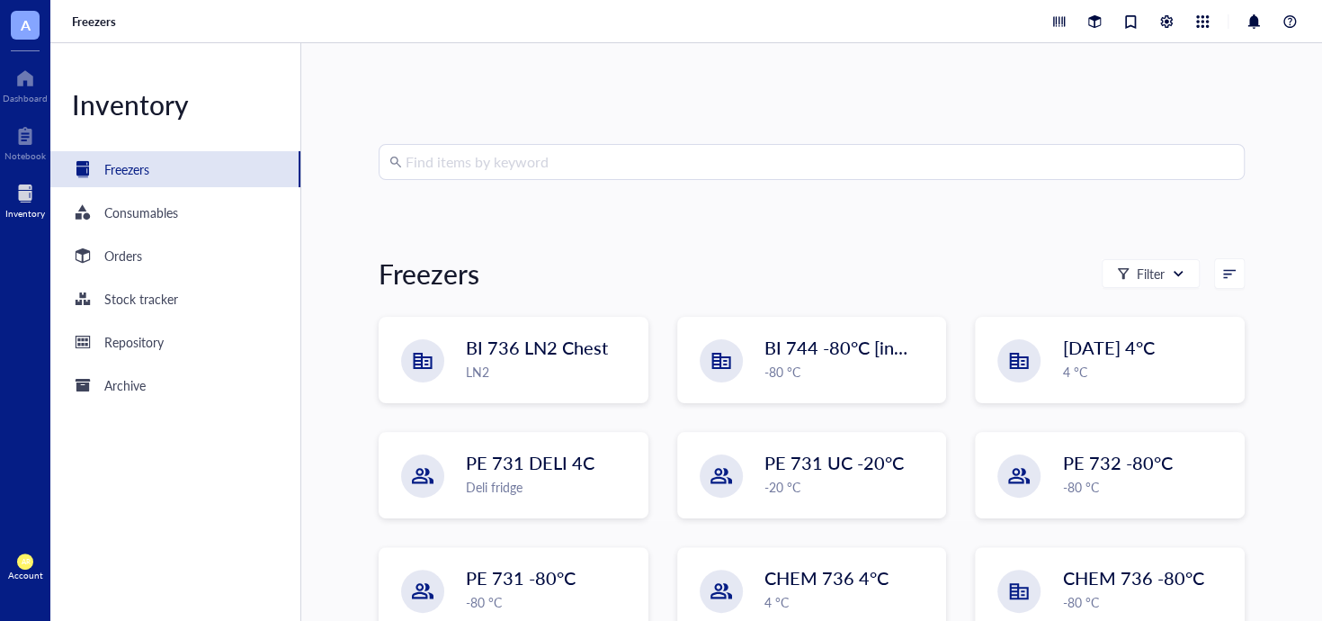
click at [25, 567] on span "AR" at bounding box center [25, 561] width 16 height 16
click at [133, 511] on link "Account settings" at bounding box center [119, 500] width 103 height 32
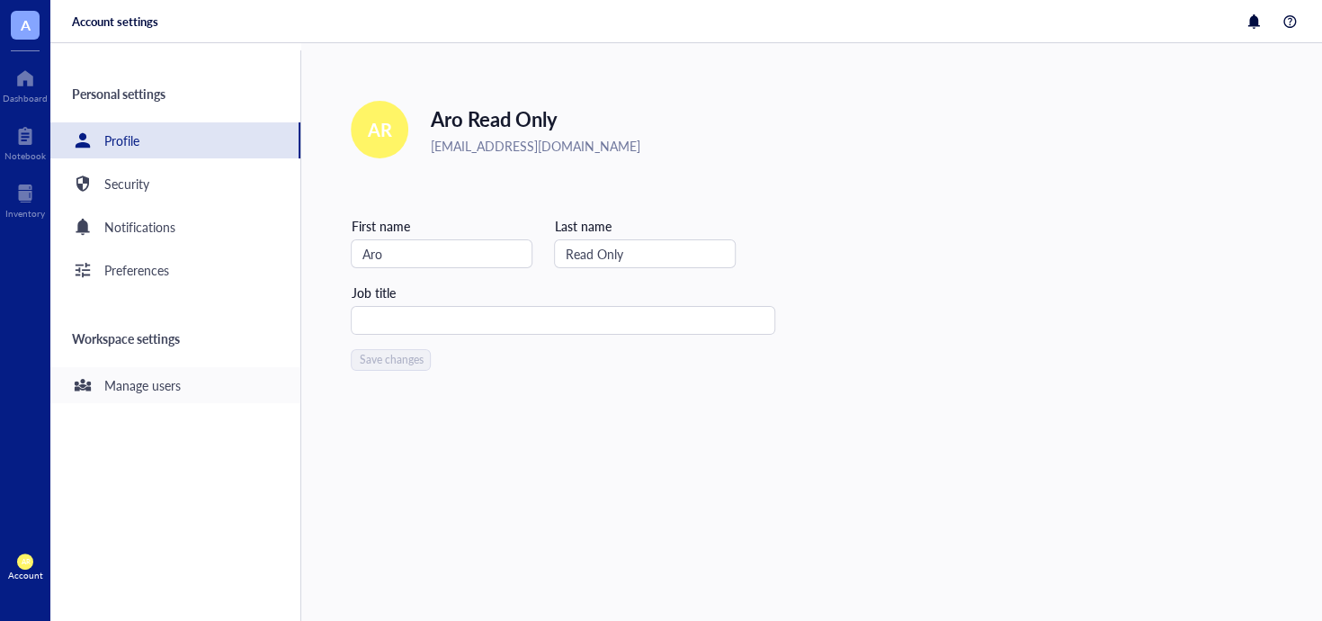
click at [155, 390] on div "Manage users" at bounding box center [142, 385] width 76 height 20
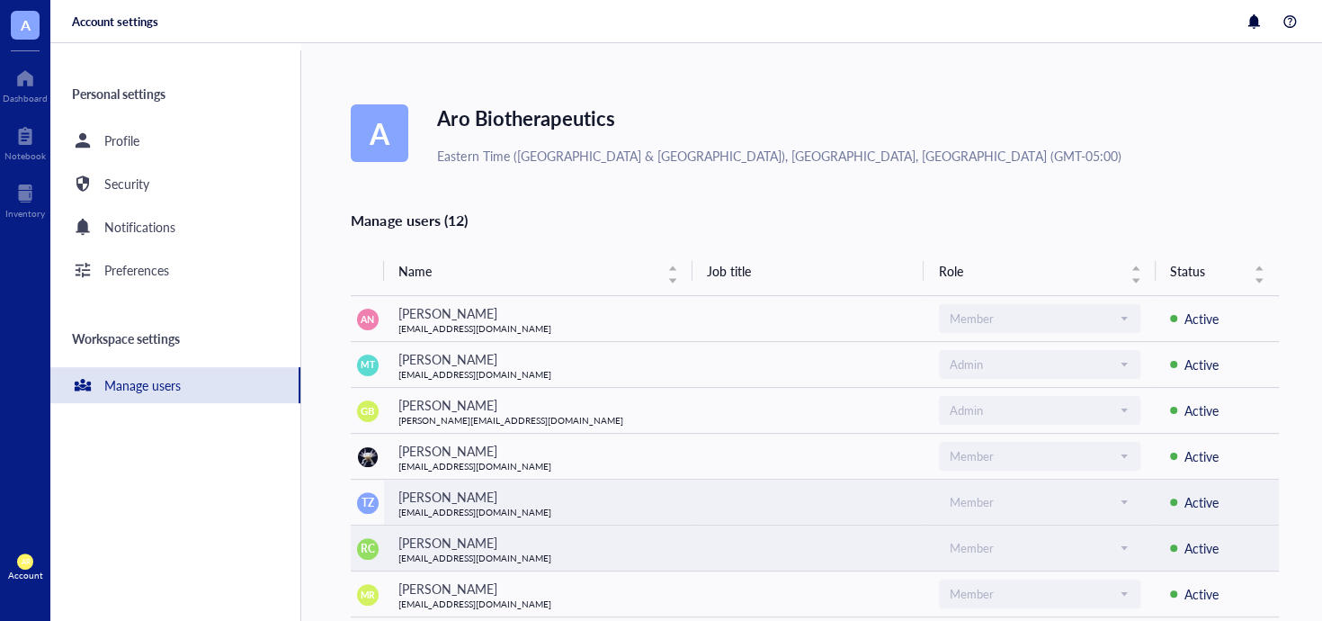
scroll to position [180, 0]
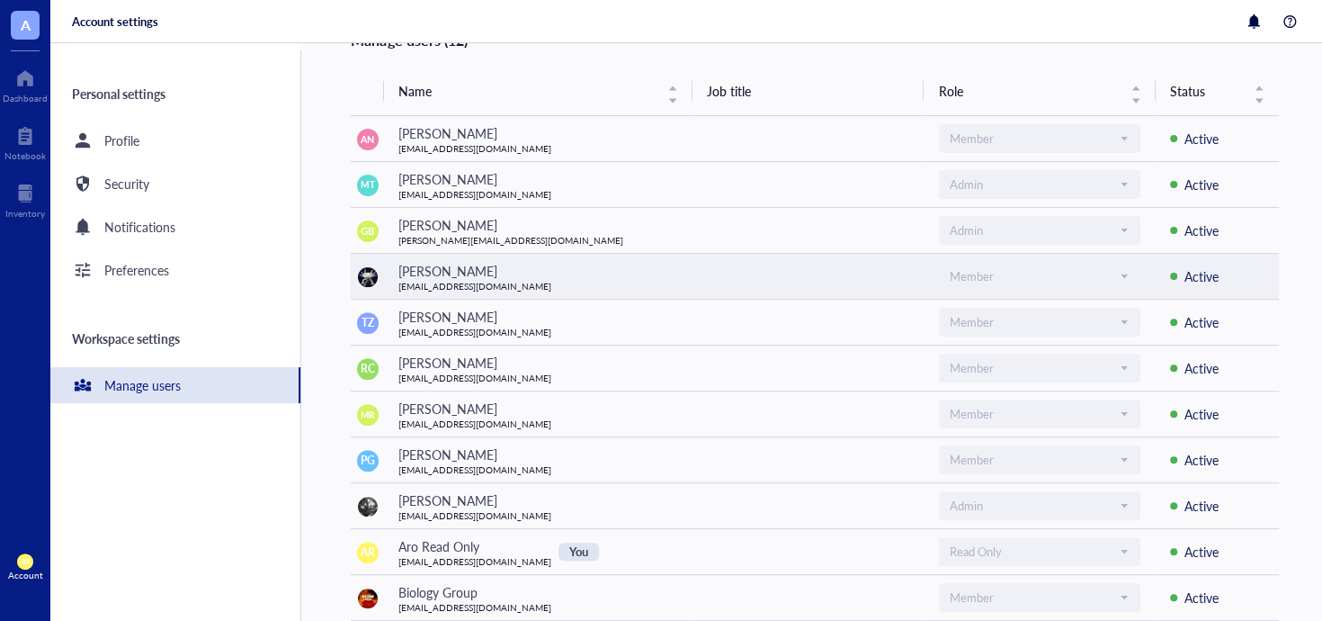
click at [465, 275] on div "[PERSON_NAME]" at bounding box center [474, 271] width 153 height 20
click at [402, 275] on div "[PERSON_NAME]" at bounding box center [474, 271] width 153 height 20
click at [367, 276] on img at bounding box center [368, 277] width 20 height 20
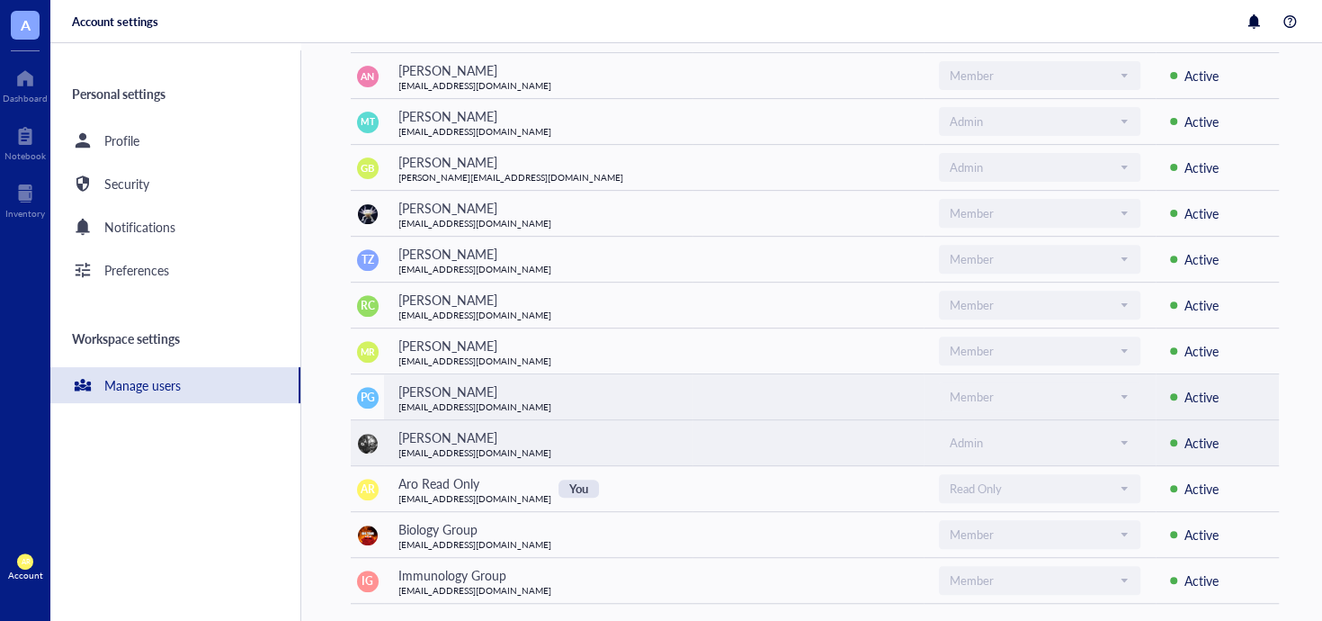
scroll to position [331, 0]
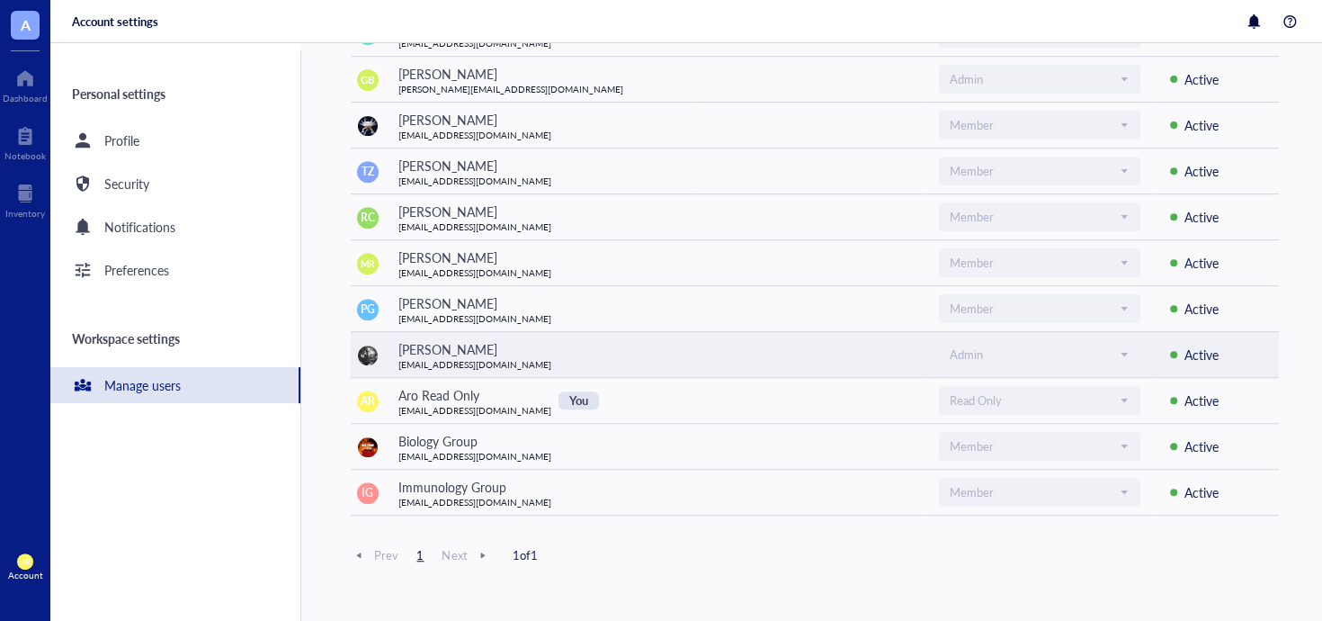
click at [427, 347] on div "[PERSON_NAME]" at bounding box center [474, 349] width 153 height 20
click at [370, 345] on img at bounding box center [368, 355] width 20 height 20
click at [431, 346] on div "[PERSON_NAME]" at bounding box center [474, 349] width 153 height 20
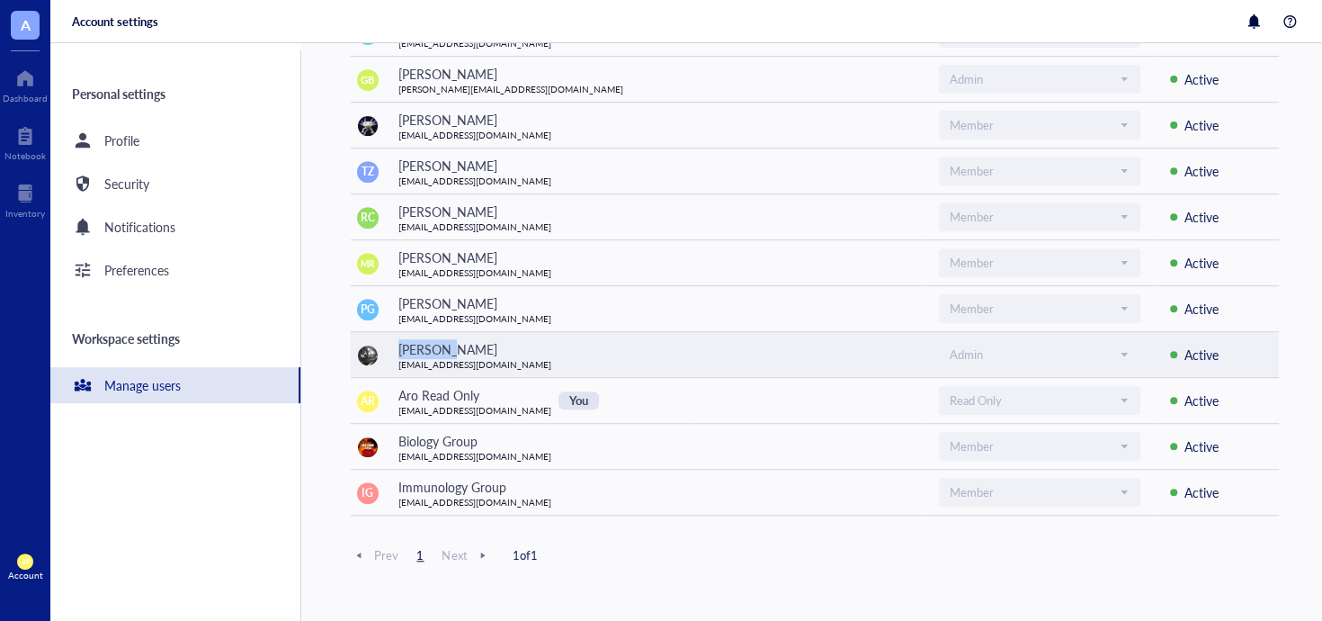
click at [443, 344] on div "[PERSON_NAME]" at bounding box center [474, 349] width 153 height 20
click at [519, 353] on div "[PERSON_NAME] [EMAIL_ADDRESS][DOMAIN_NAME]" at bounding box center [538, 354] width 280 height 31
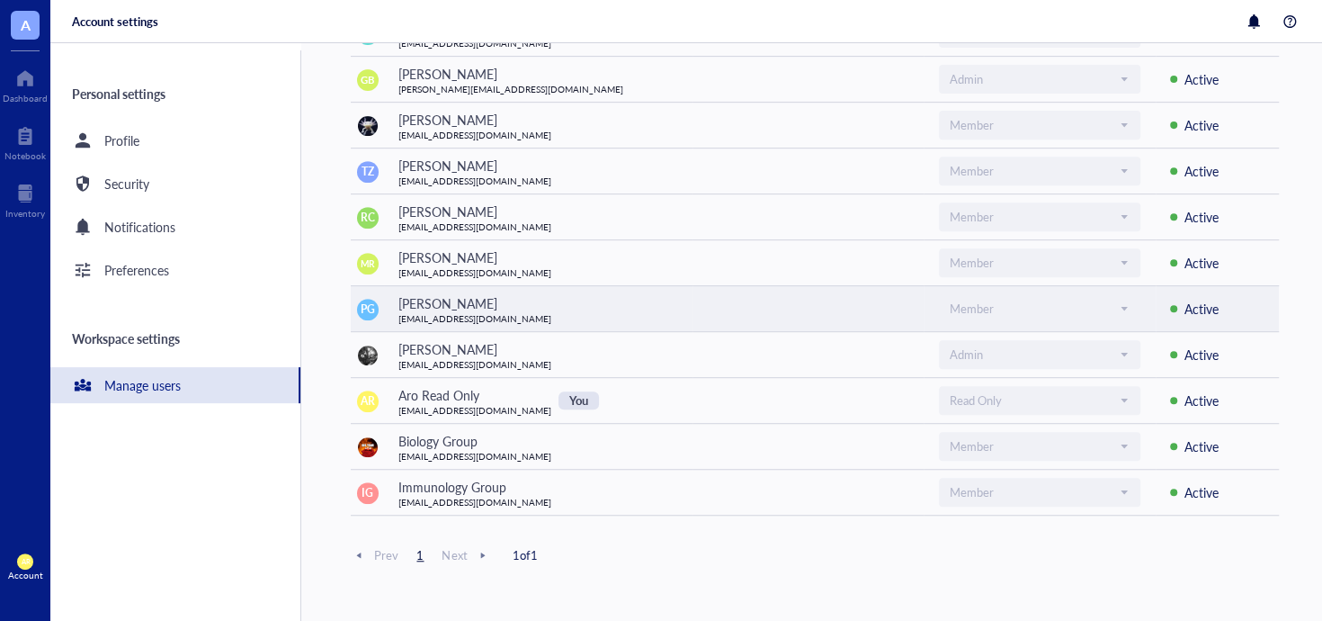
click at [453, 305] on div "[PERSON_NAME]" at bounding box center [474, 303] width 153 height 20
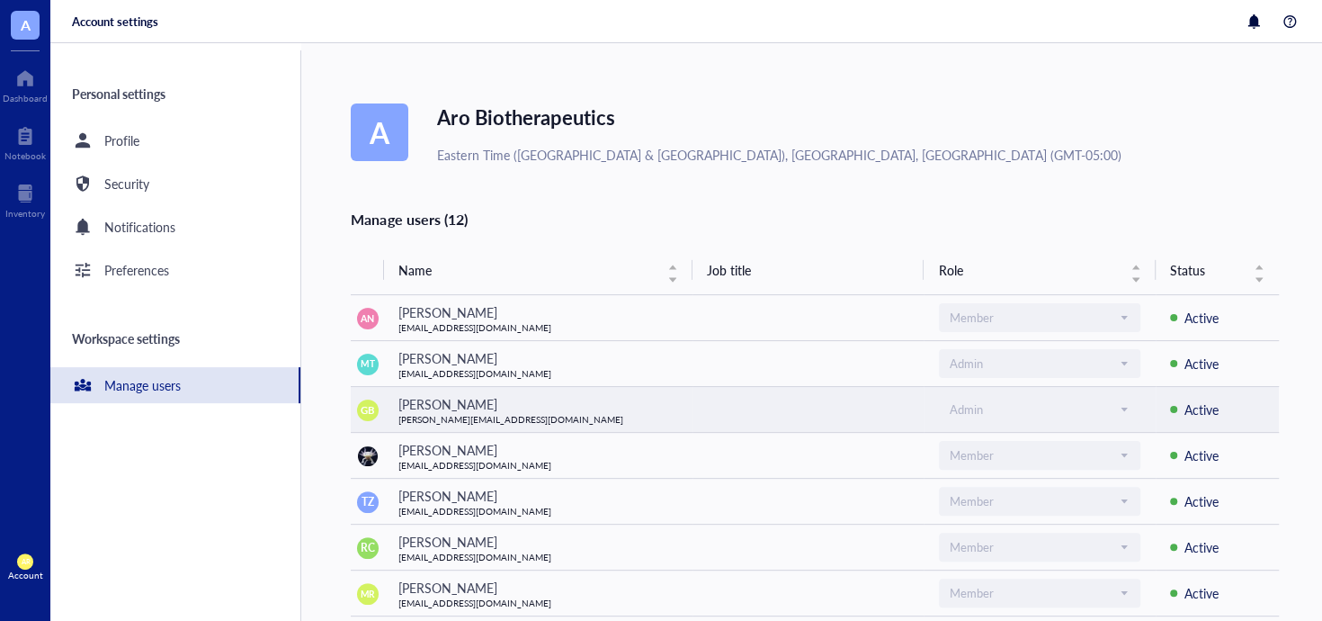
scroll to position [0, 0]
